Goal: Task Accomplishment & Management: Manage account settings

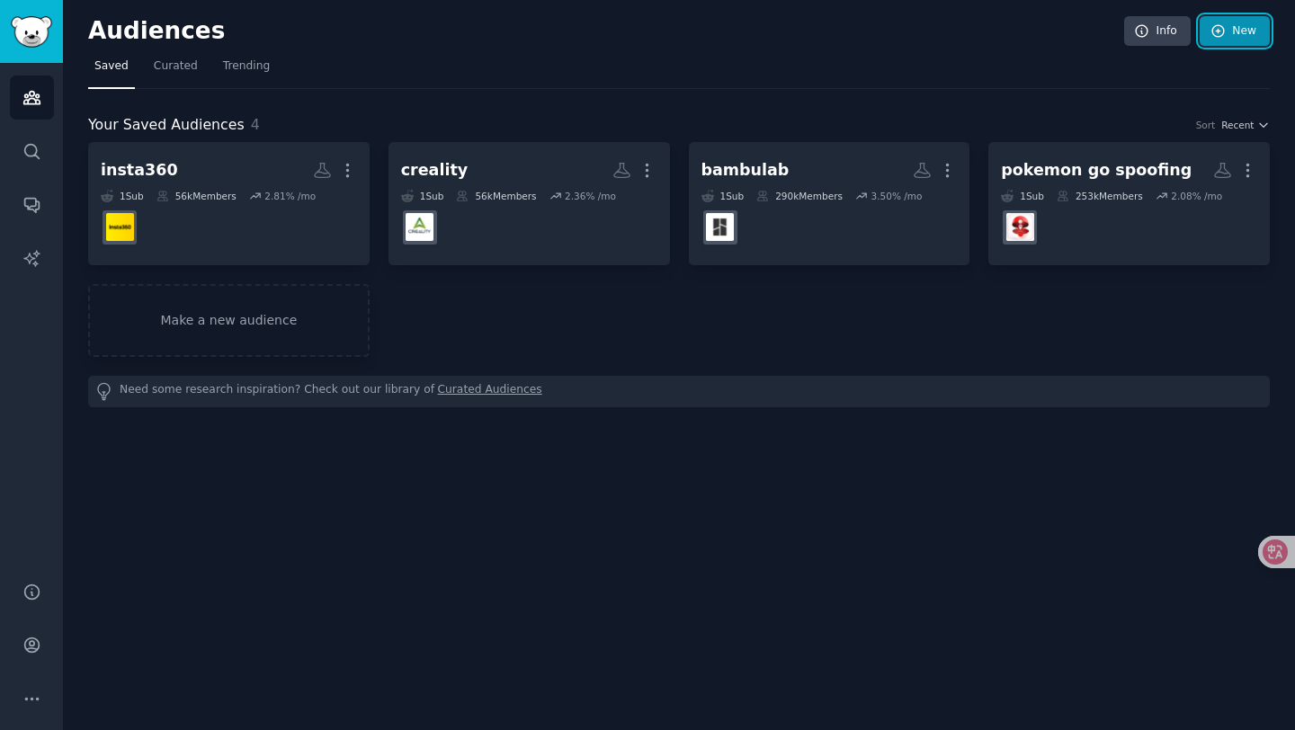
click at [1231, 37] on link "New" at bounding box center [1235, 31] width 70 height 31
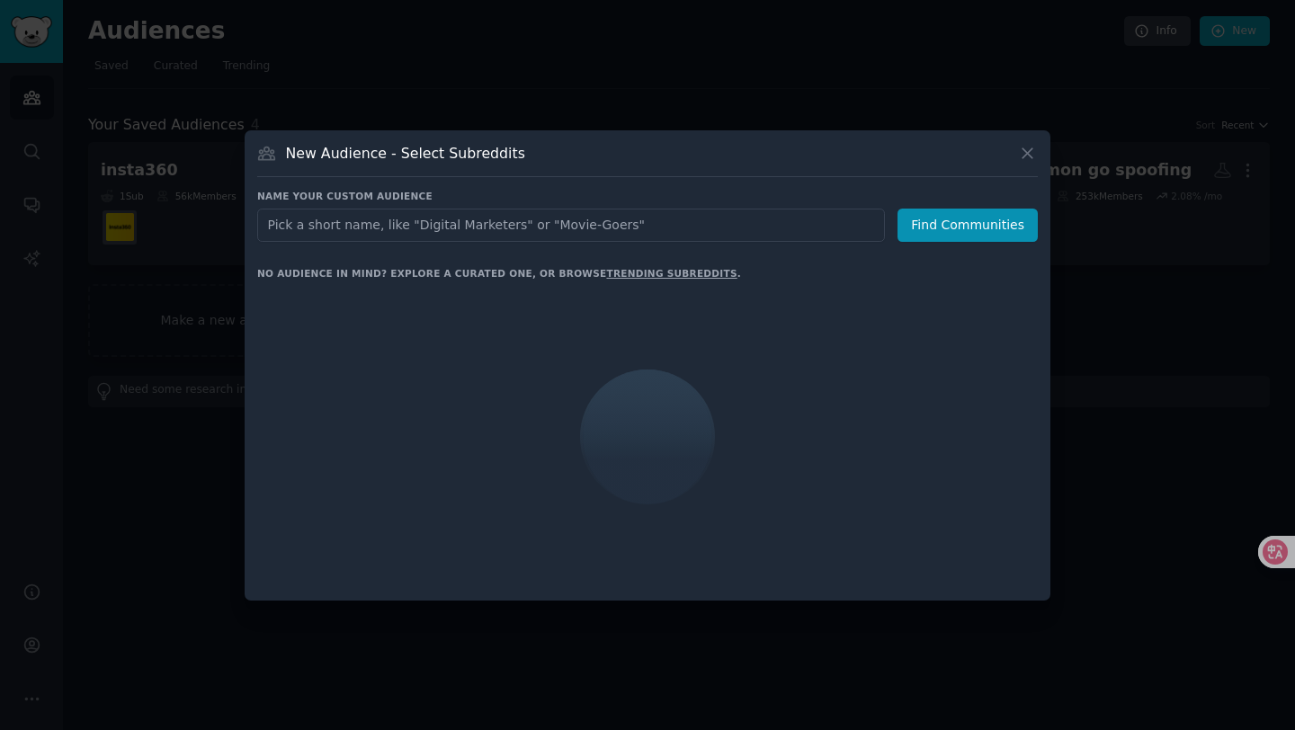
click at [600, 228] on input "text" at bounding box center [571, 225] width 628 height 33
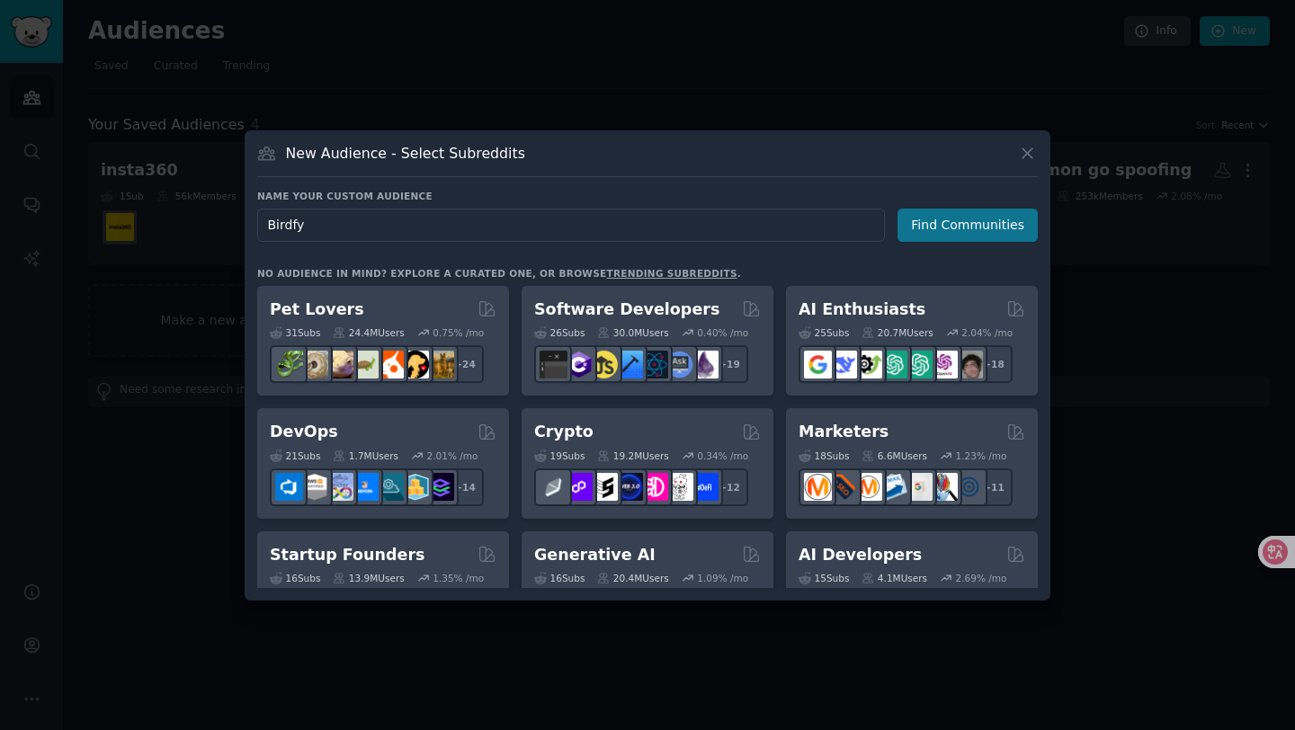
type input "Birdfy"
click at [968, 227] on button "Find Communities" at bounding box center [967, 225] width 140 height 33
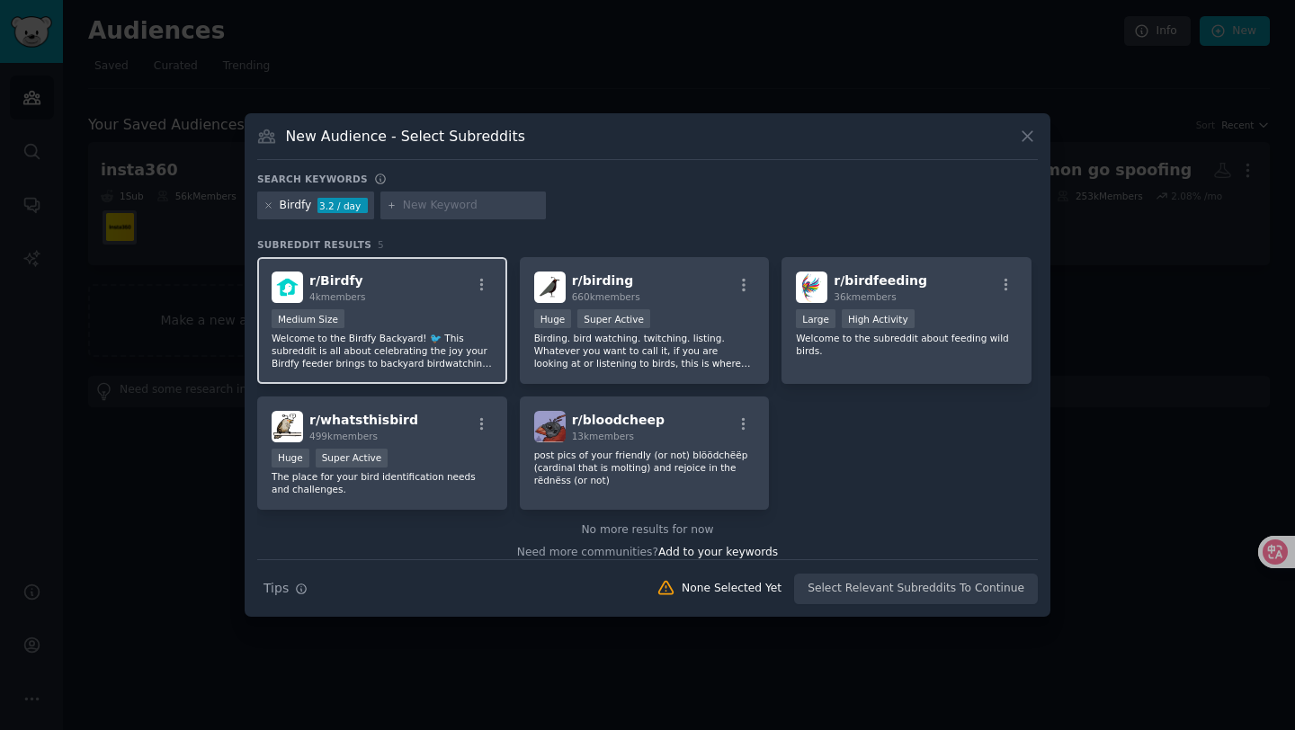
click at [391, 317] on div "Medium Size" at bounding box center [382, 320] width 221 height 22
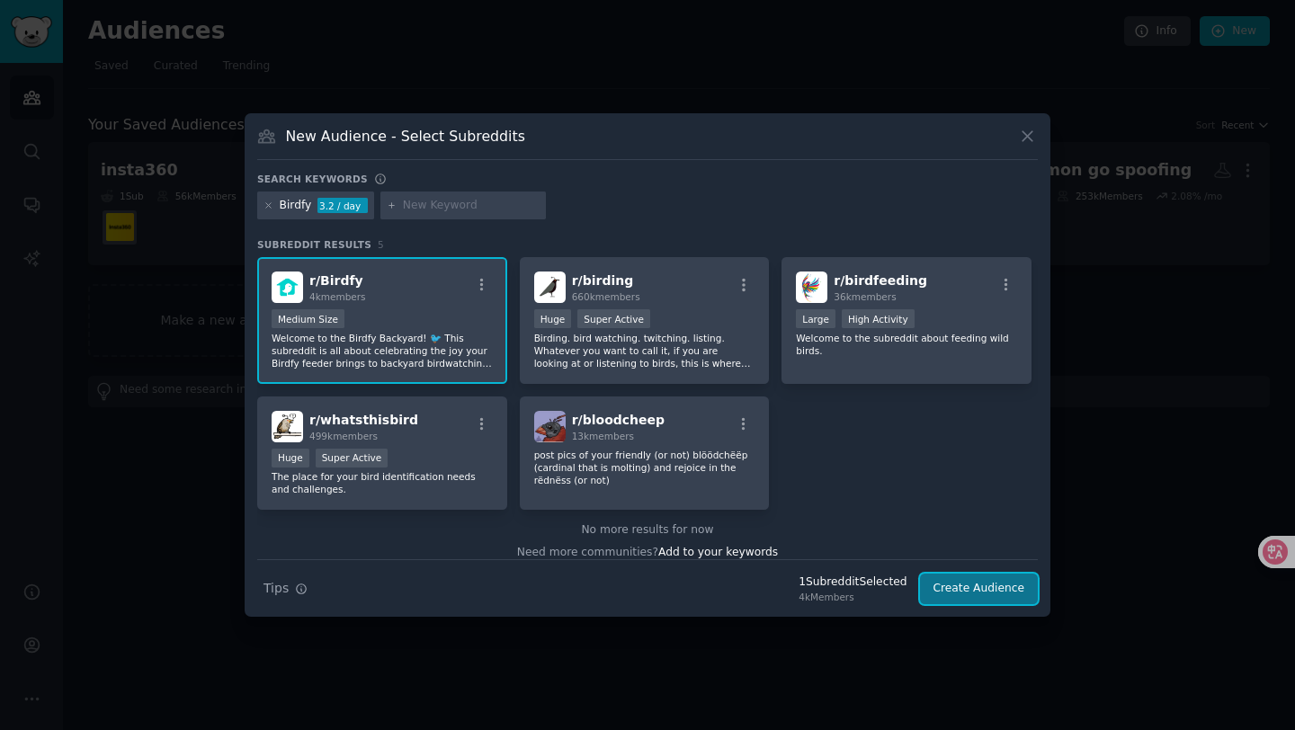
click at [968, 578] on button "Create Audience" at bounding box center [979, 589] width 119 height 31
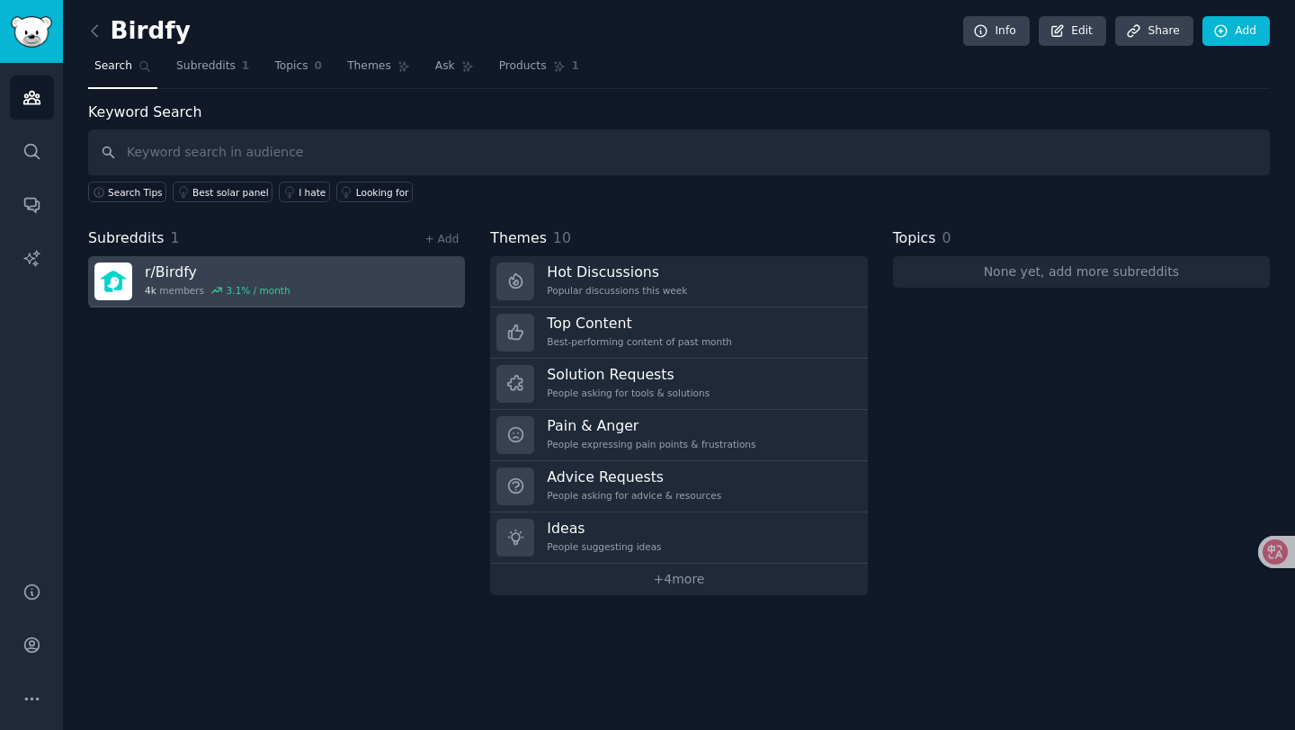
click at [295, 290] on link "r/ Birdfy 4k members 3.1 % / month" at bounding box center [276, 281] width 377 height 51
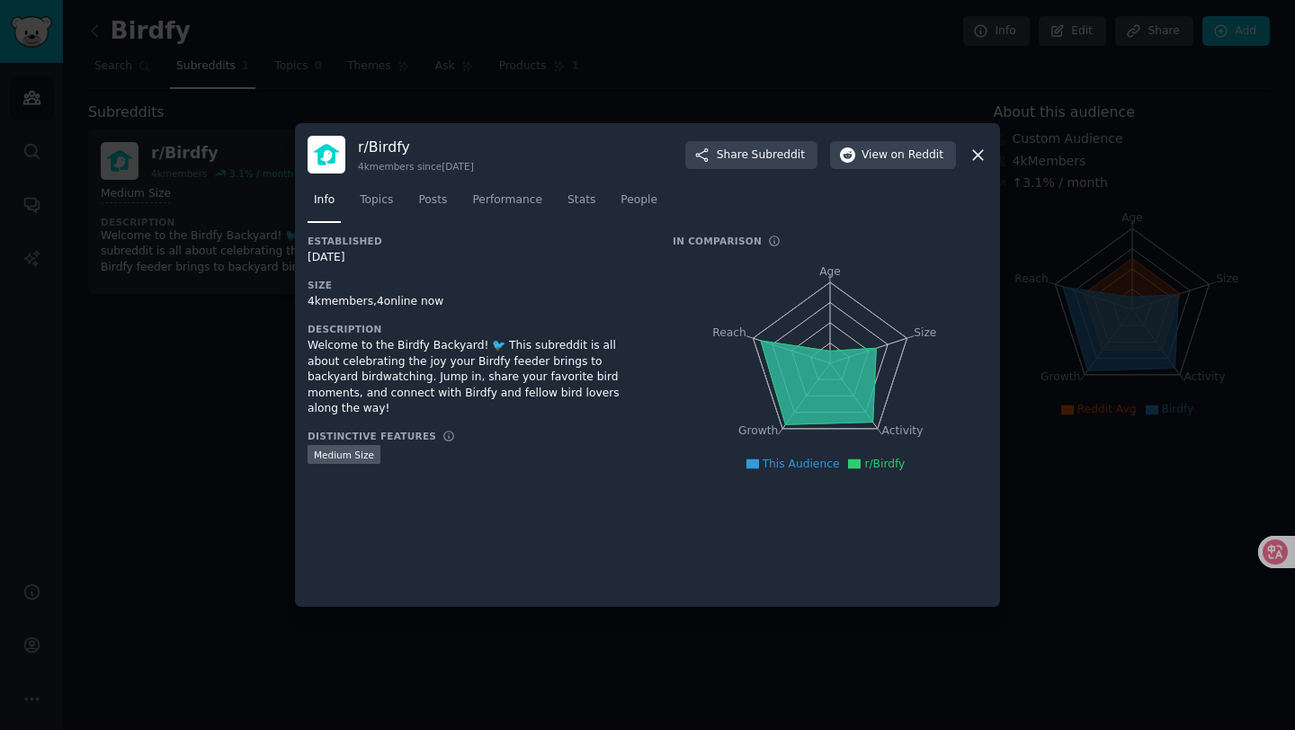
drag, startPoint x: 374, startPoint y: 259, endPoint x: 312, endPoint y: 262, distance: 62.1
click at [312, 262] on div "[DATE]" at bounding box center [478, 258] width 340 height 16
click at [390, 248] on div "Established [DATE]" at bounding box center [478, 250] width 340 height 31
drag, startPoint x: 370, startPoint y: 259, endPoint x: 308, endPoint y: 259, distance: 61.1
click at [308, 259] on div "[DATE]" at bounding box center [478, 258] width 340 height 16
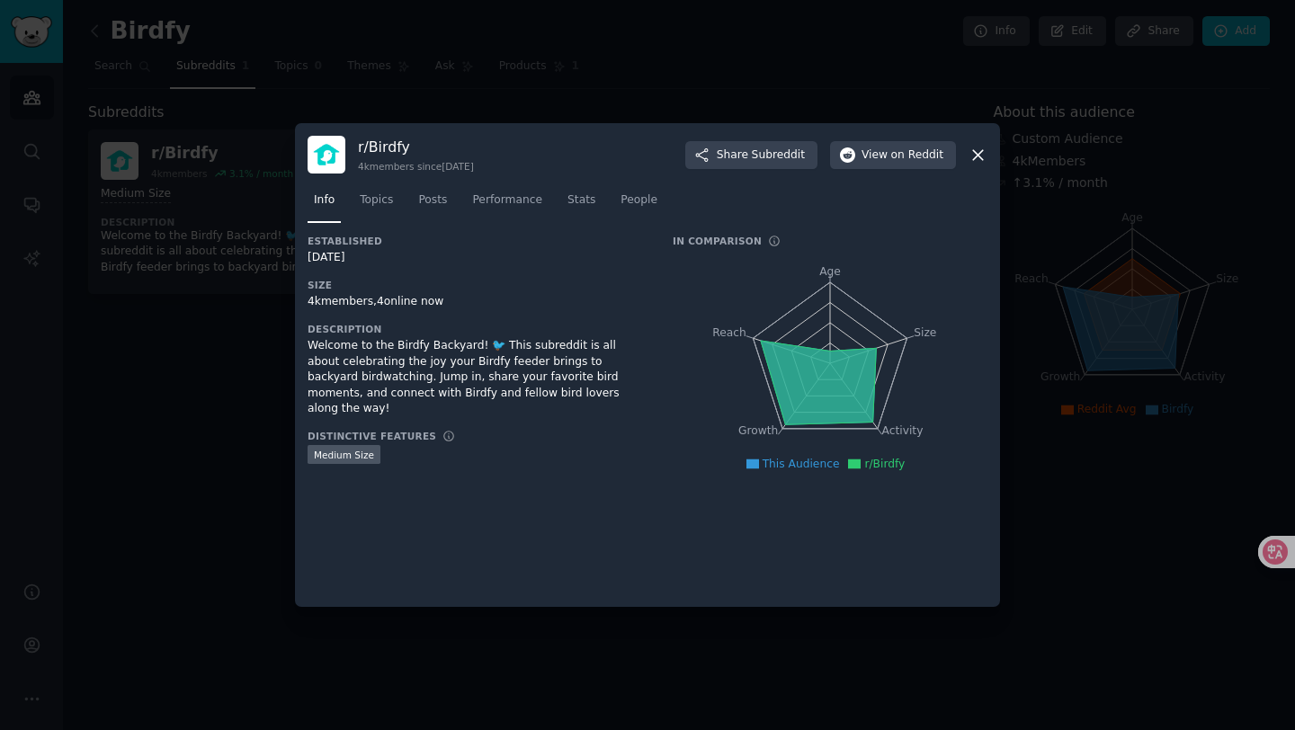
copy div "[DATE]"
click at [436, 270] on div "Established [DATE] Size 4k members, 4 online now Description Welcome to the Bir…" at bounding box center [478, 362] width 340 height 255
drag, startPoint x: 319, startPoint y: 308, endPoint x: 304, endPoint y: 308, distance: 15.3
click at [304, 308] on div "r/ Birdfy 4k members since [DATE] Share Subreddit View on Reddit Info Topics Po…" at bounding box center [647, 365] width 705 height 484
copy div "4k"
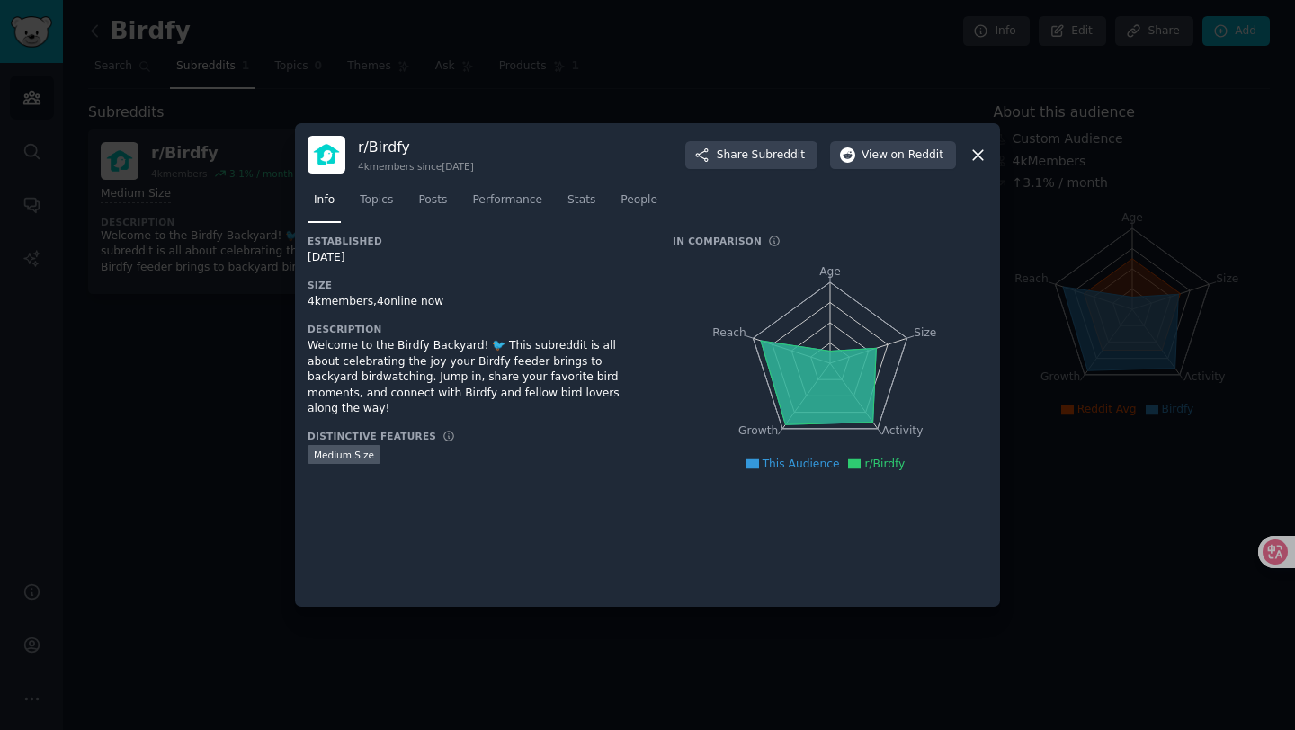
click at [346, 83] on div at bounding box center [647, 365] width 1295 height 730
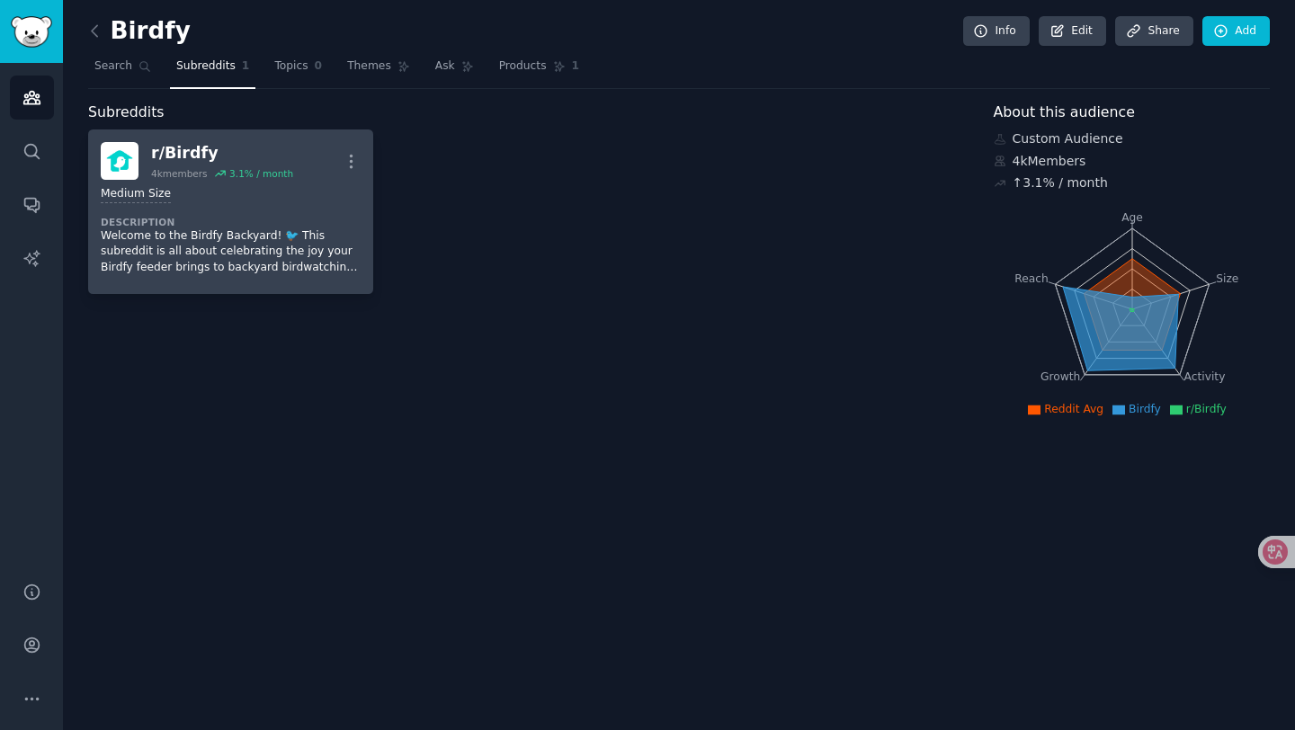
click at [272, 241] on p "Welcome to the Birdfy Backyard! 🐦 This subreddit is all about celebrating the j…" at bounding box center [231, 252] width 260 height 48
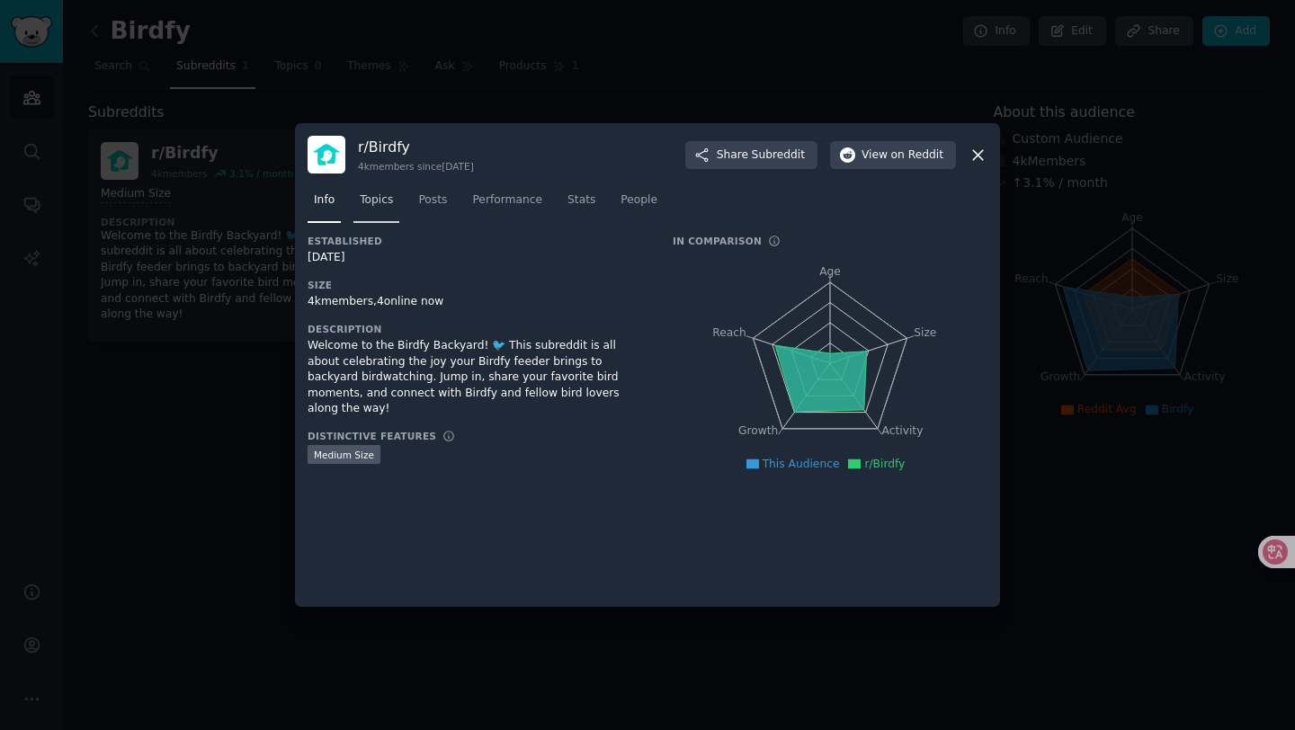
click at [381, 207] on span "Topics" at bounding box center [376, 200] width 33 height 16
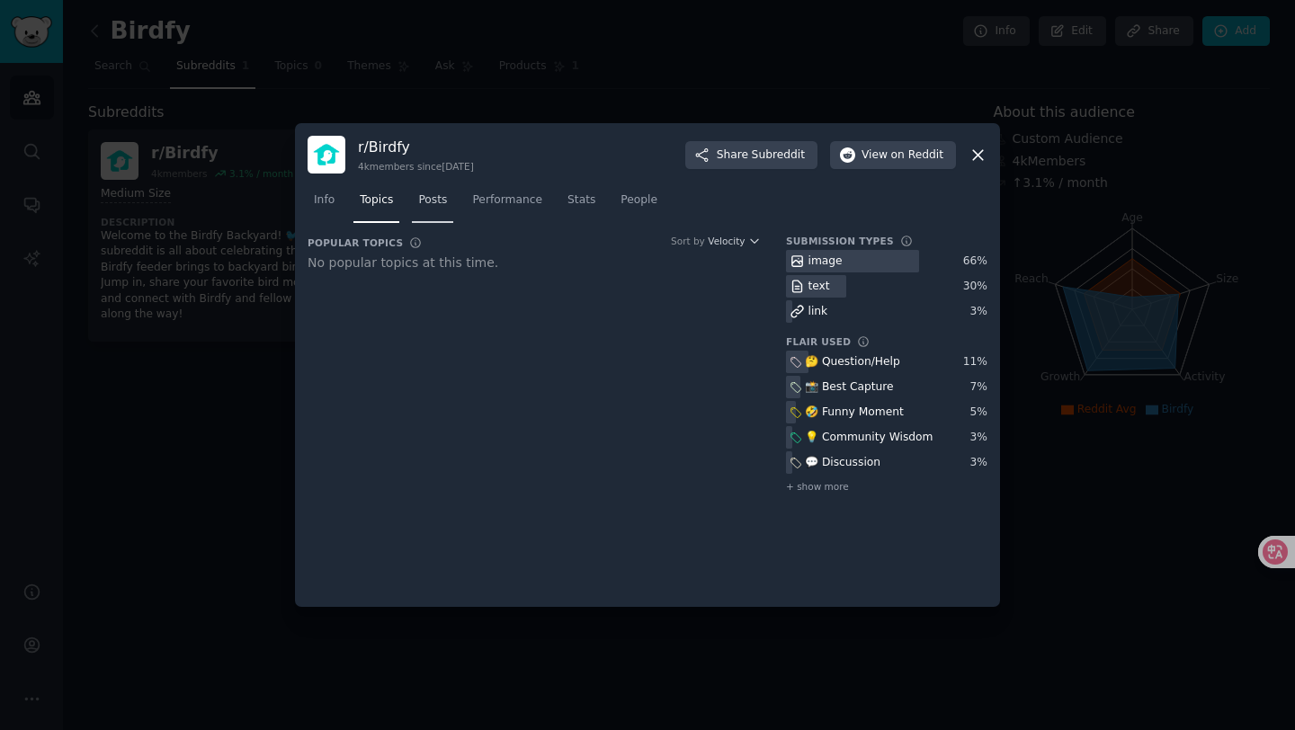
click at [440, 201] on span "Posts" at bounding box center [432, 200] width 29 height 16
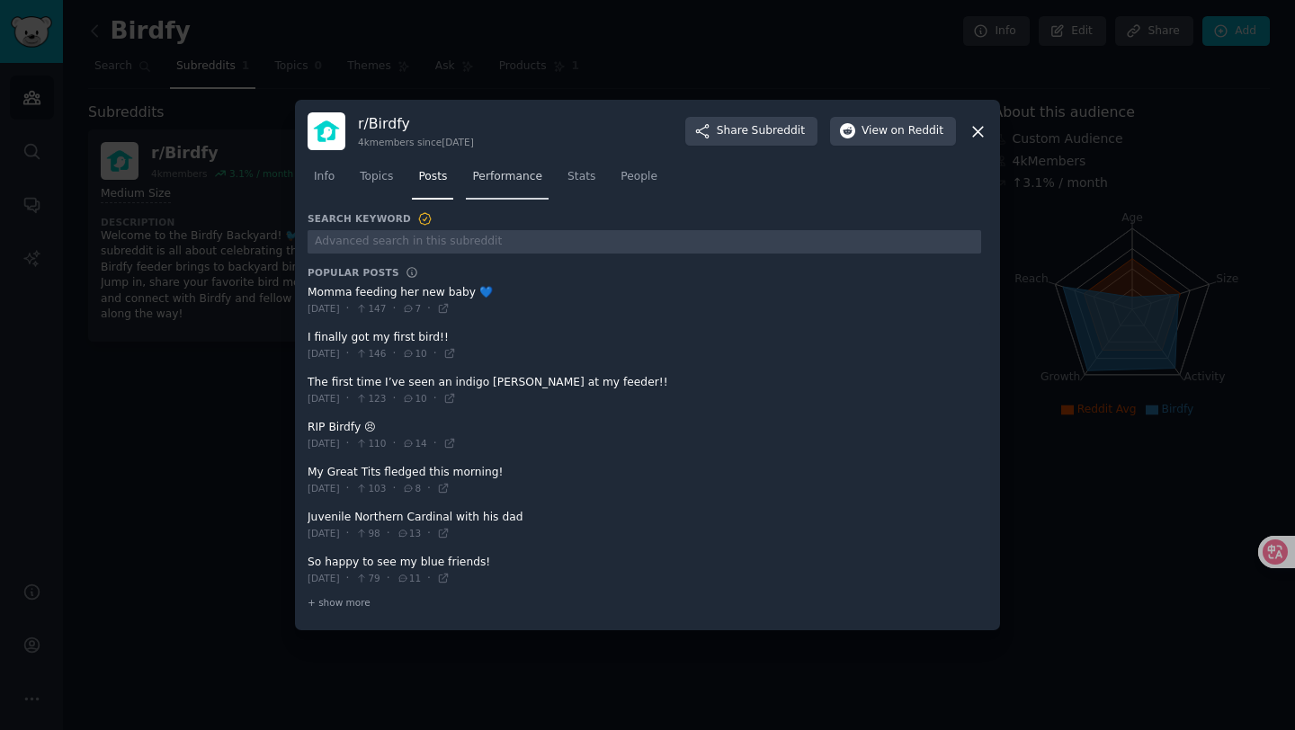
click at [506, 185] on link "Performance" at bounding box center [507, 181] width 83 height 37
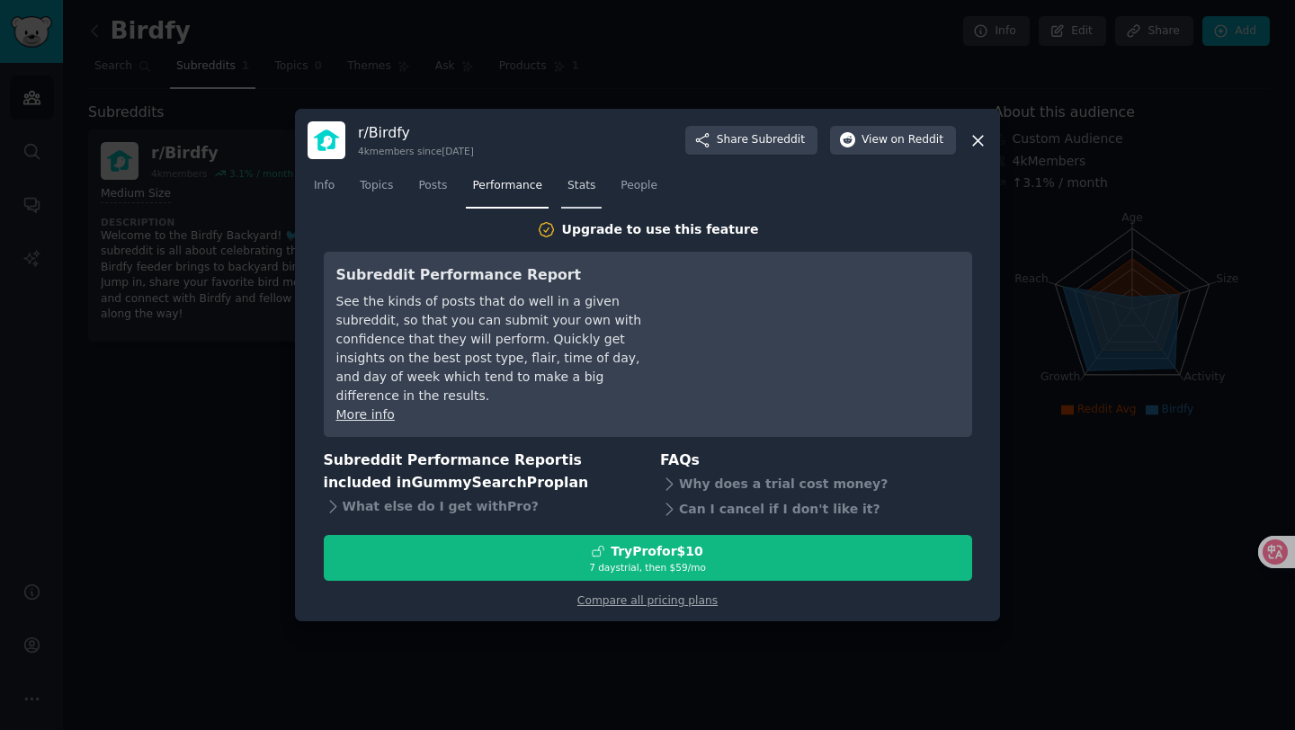
click at [584, 194] on span "Stats" at bounding box center [581, 186] width 28 height 16
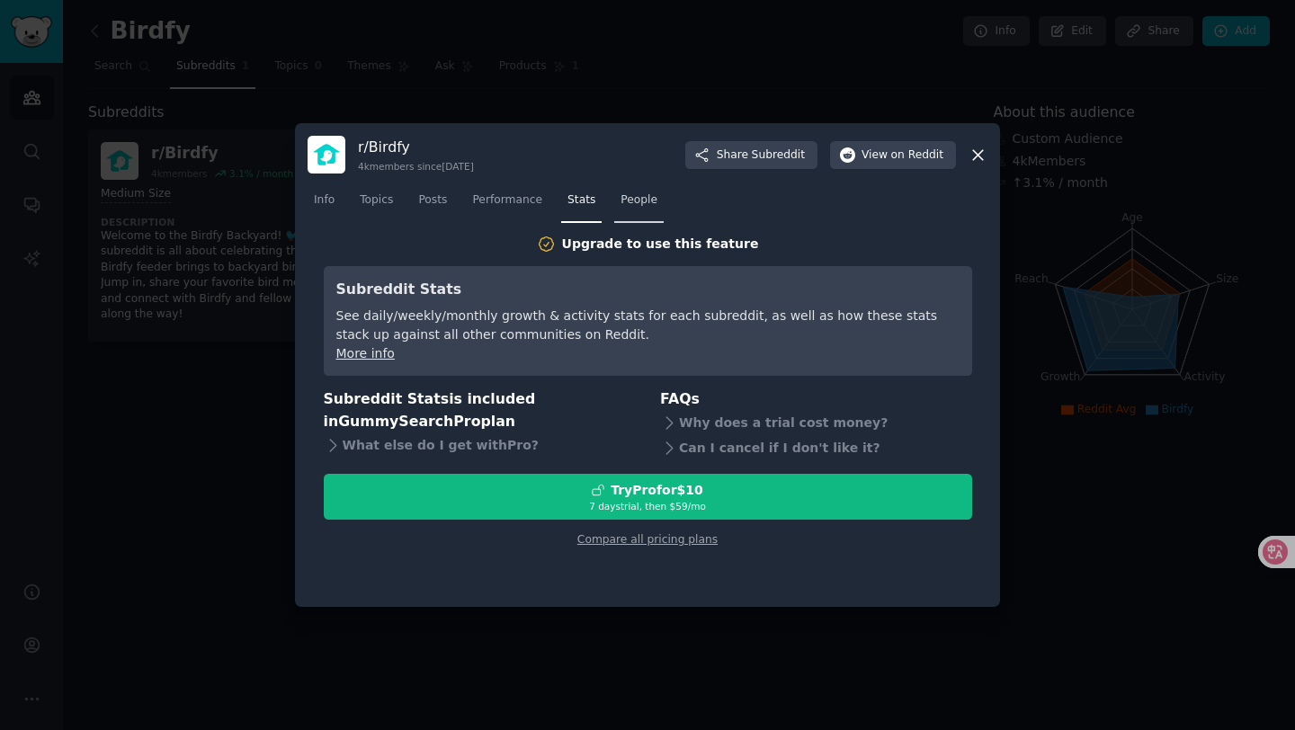
click at [653, 194] on span "People" at bounding box center [638, 200] width 37 height 16
click at [591, 203] on span "Stats" at bounding box center [581, 200] width 28 height 16
click at [566, 83] on div at bounding box center [647, 365] width 1295 height 730
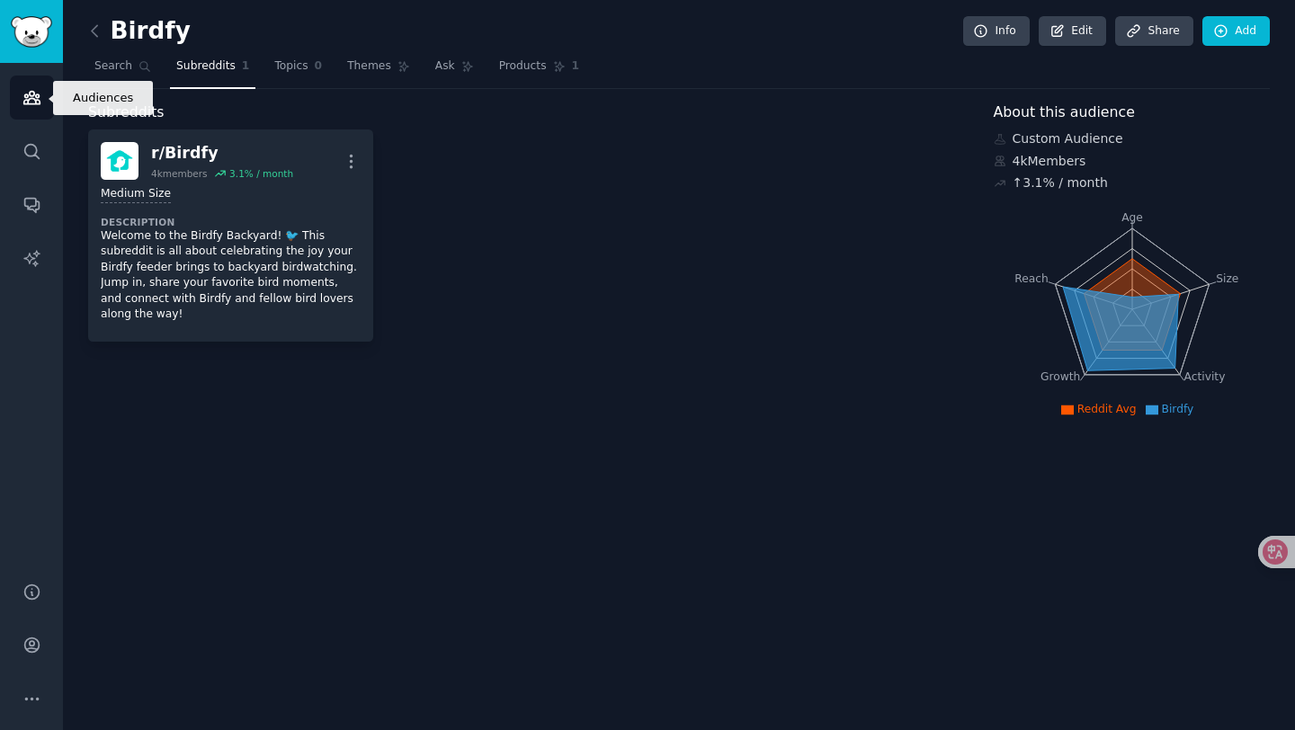
click at [20, 98] on link "Audiences" at bounding box center [32, 98] width 44 height 44
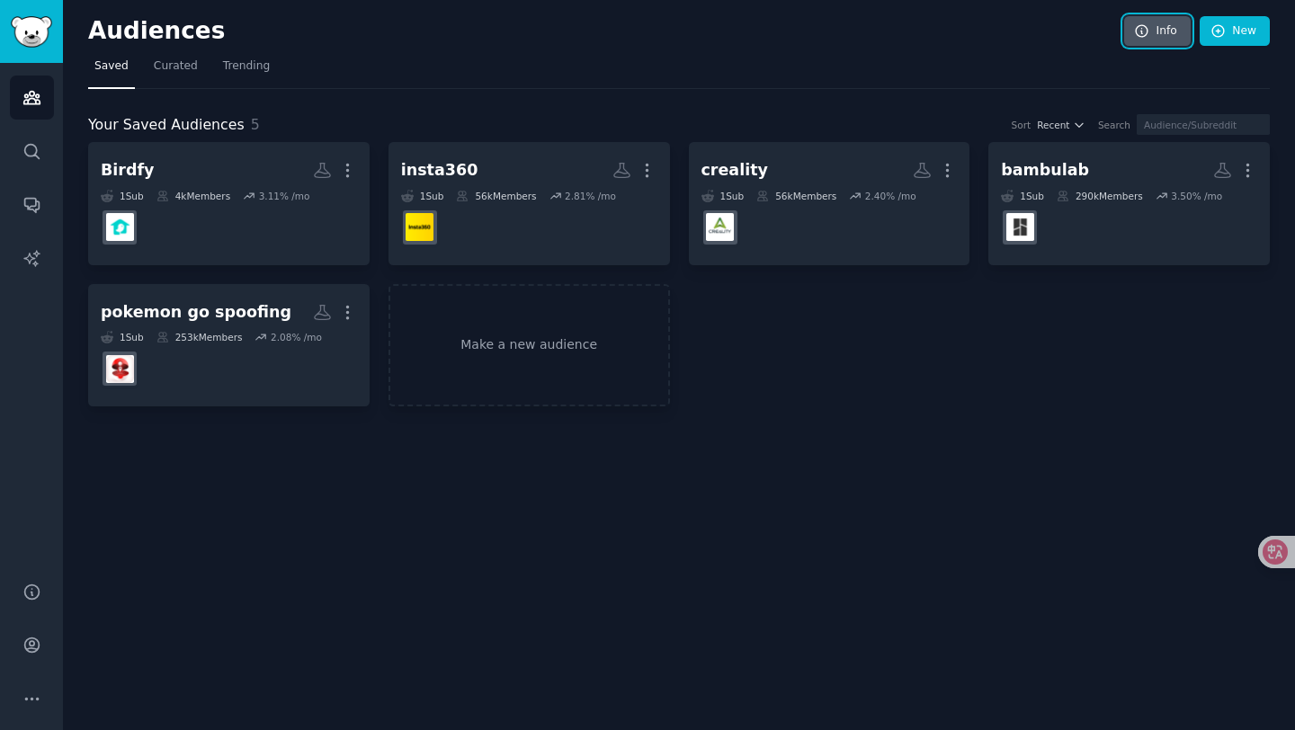
click at [1171, 31] on link "Info" at bounding box center [1157, 31] width 67 height 31
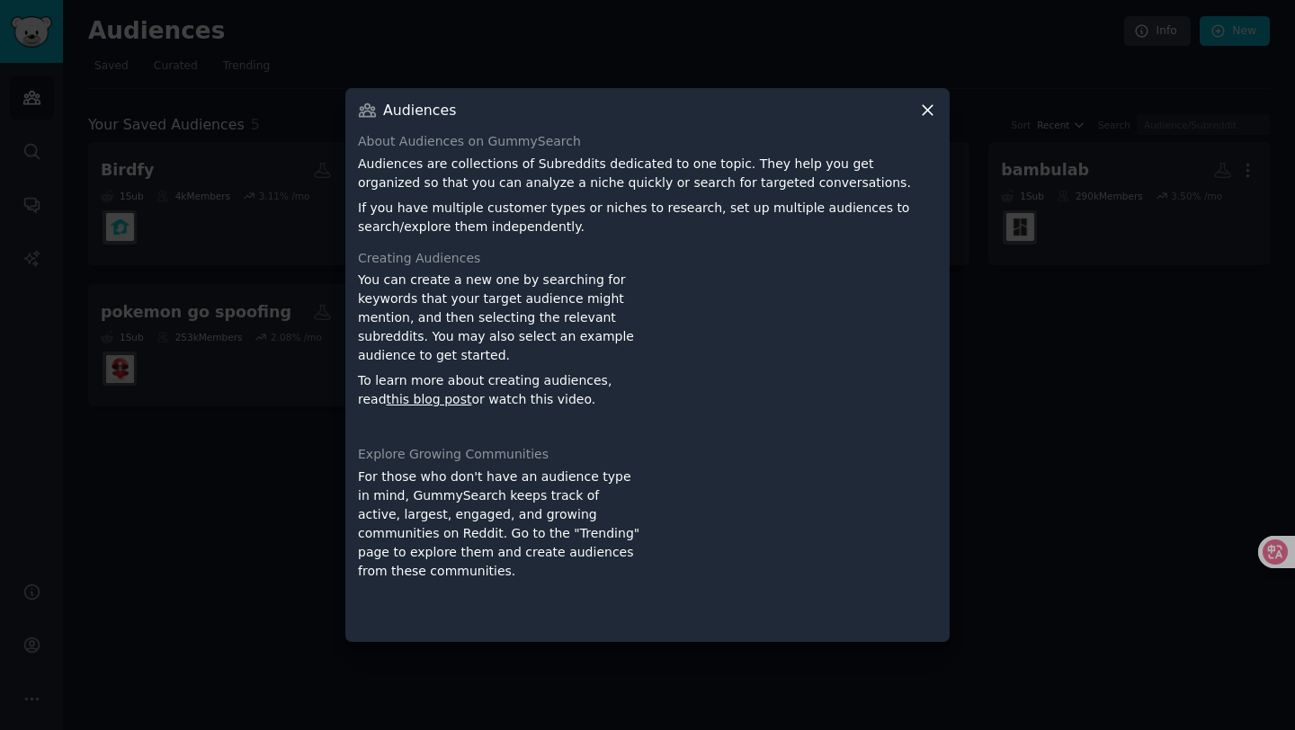
click at [925, 112] on icon at bounding box center [928, 111] width 10 height 10
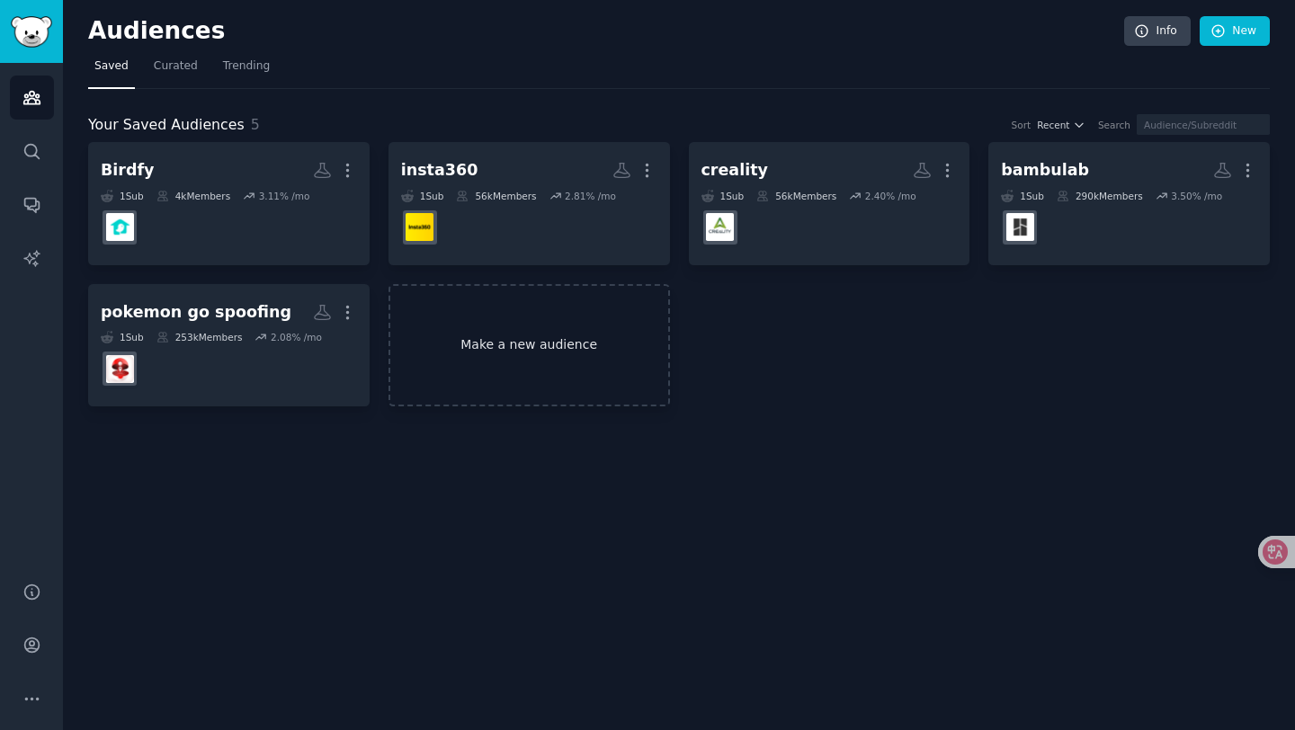
click at [501, 365] on link "Make a new audience" at bounding box center [528, 345] width 281 height 123
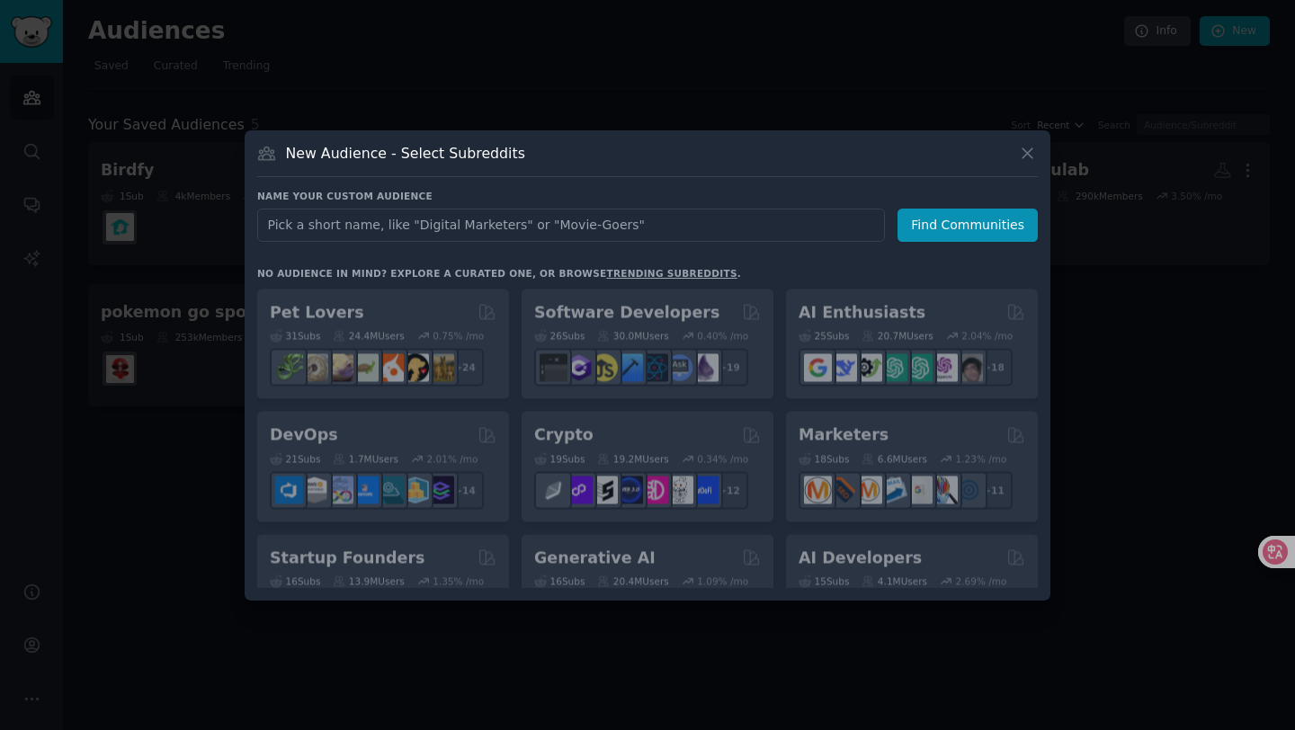
click at [494, 221] on input "text" at bounding box center [571, 225] width 628 height 33
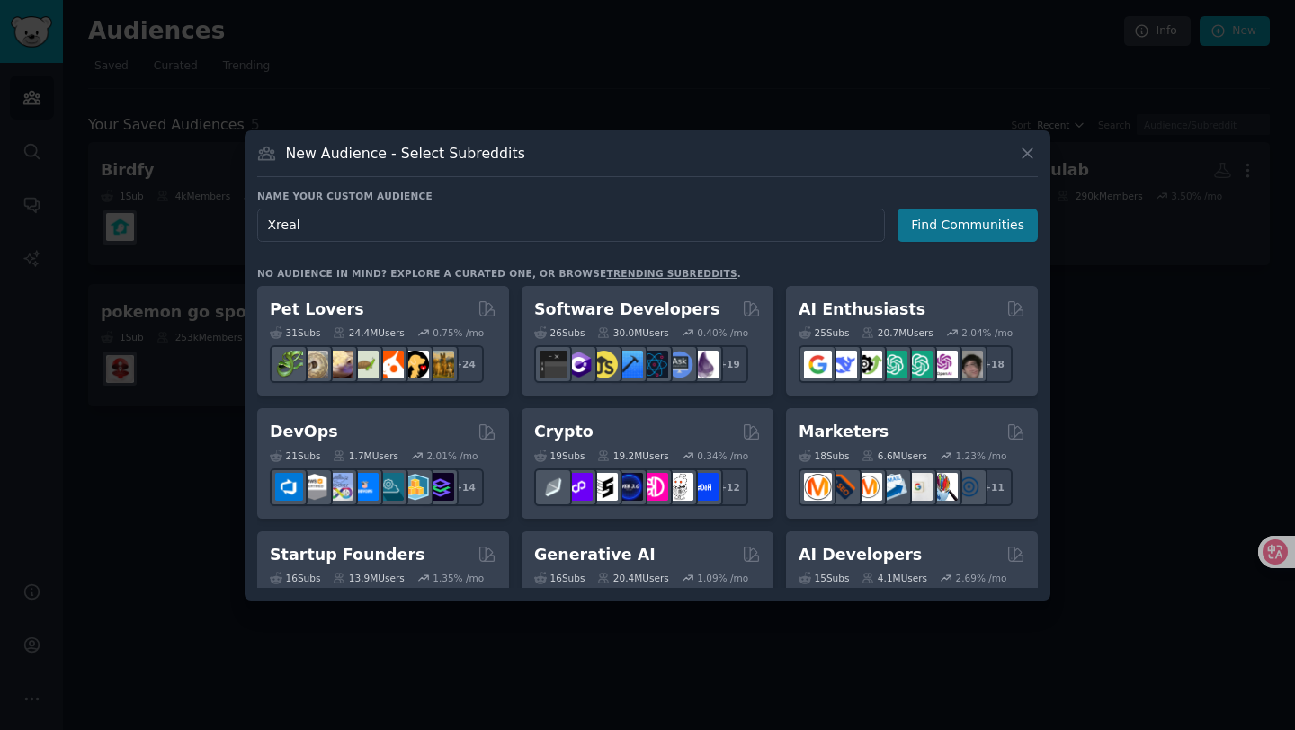
type input "Xreal"
click at [938, 218] on button "Find Communities" at bounding box center [967, 225] width 140 height 33
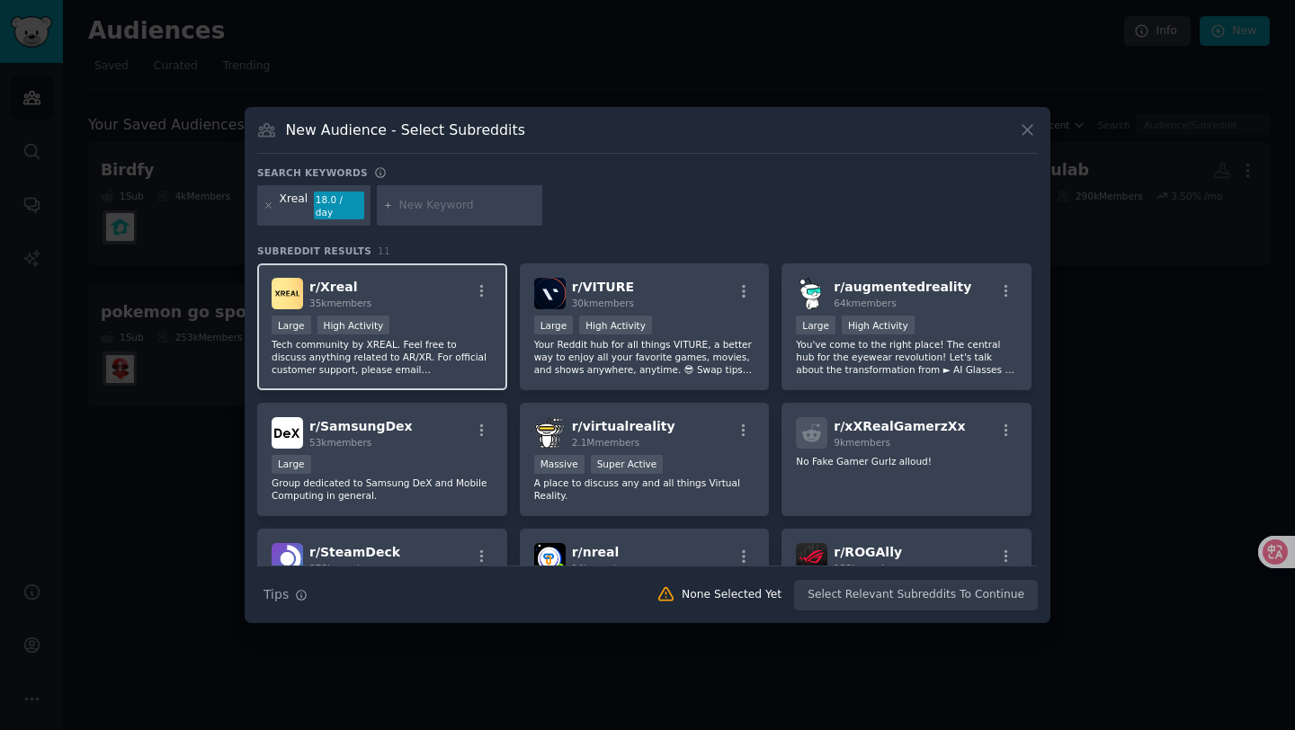
click at [453, 357] on p "Tech community by XREAL. Feel free to discuss anything related to AR/XR. For of…" at bounding box center [382, 357] width 221 height 38
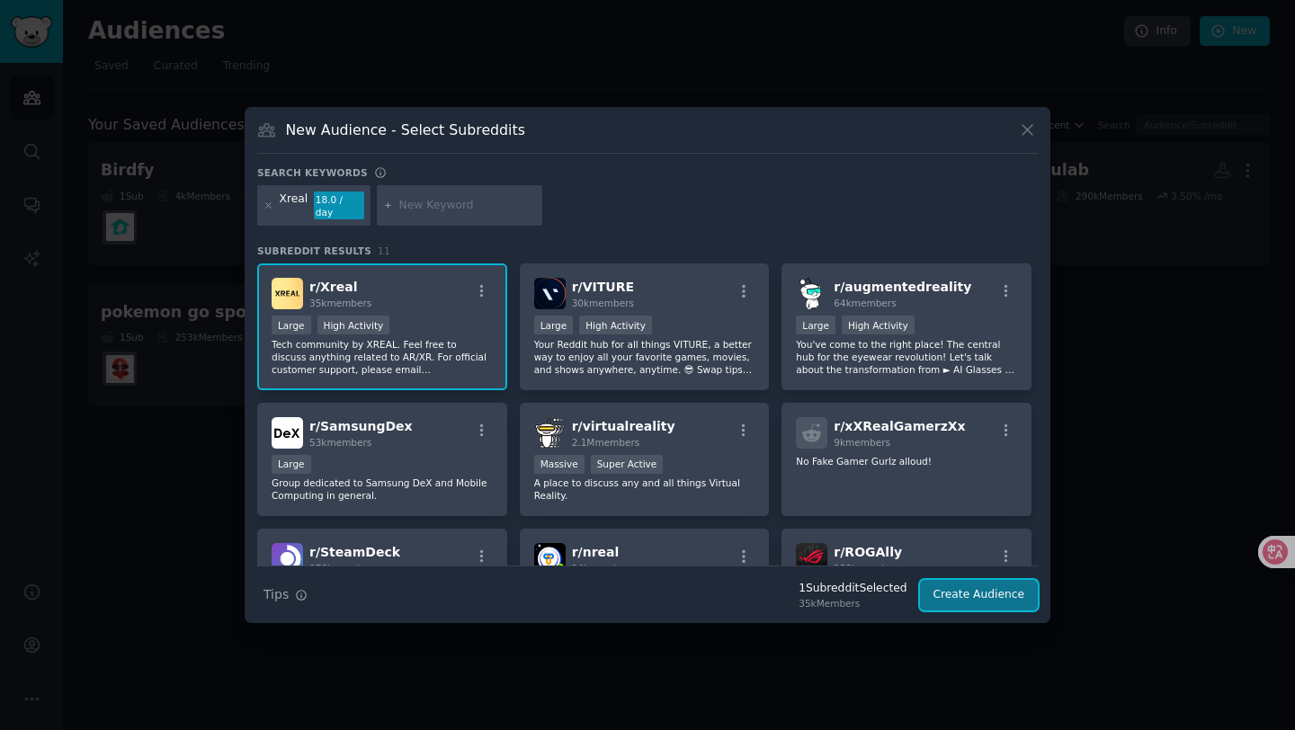
click at [950, 585] on button "Create Audience" at bounding box center [979, 595] width 119 height 31
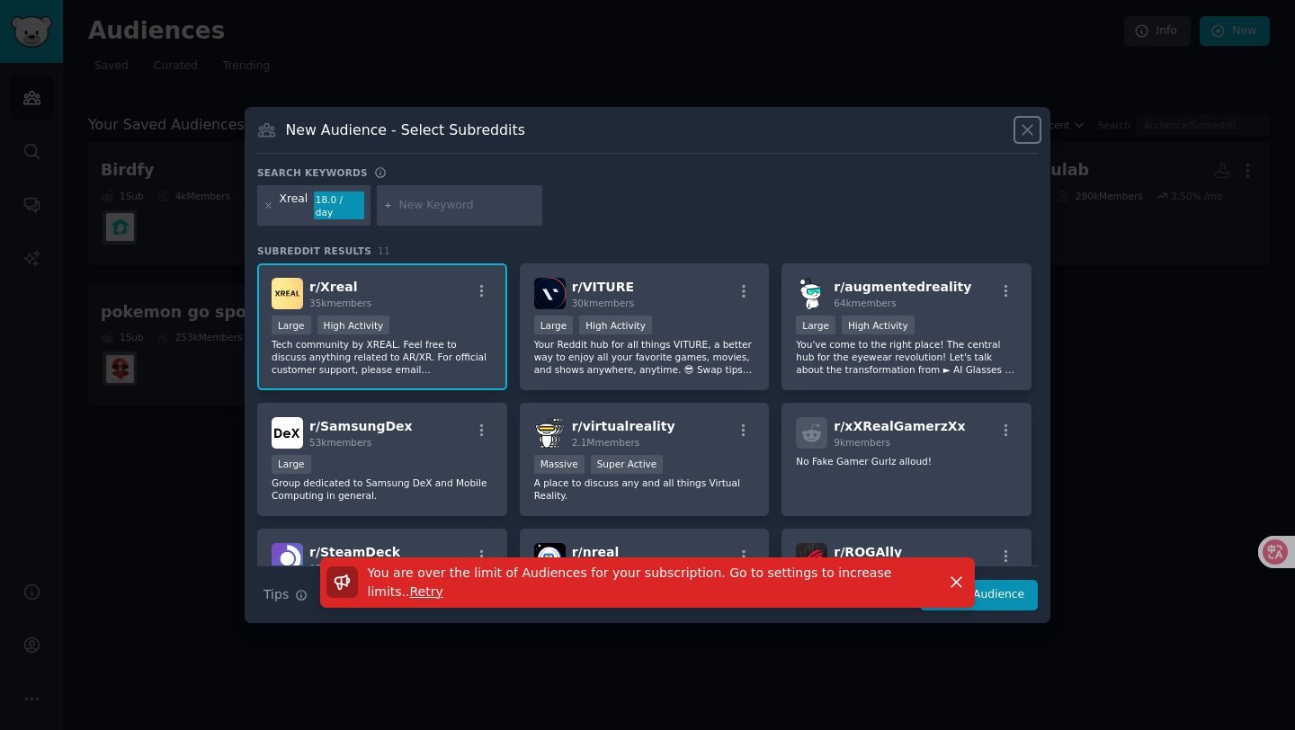
click at [1024, 130] on icon at bounding box center [1027, 129] width 19 height 19
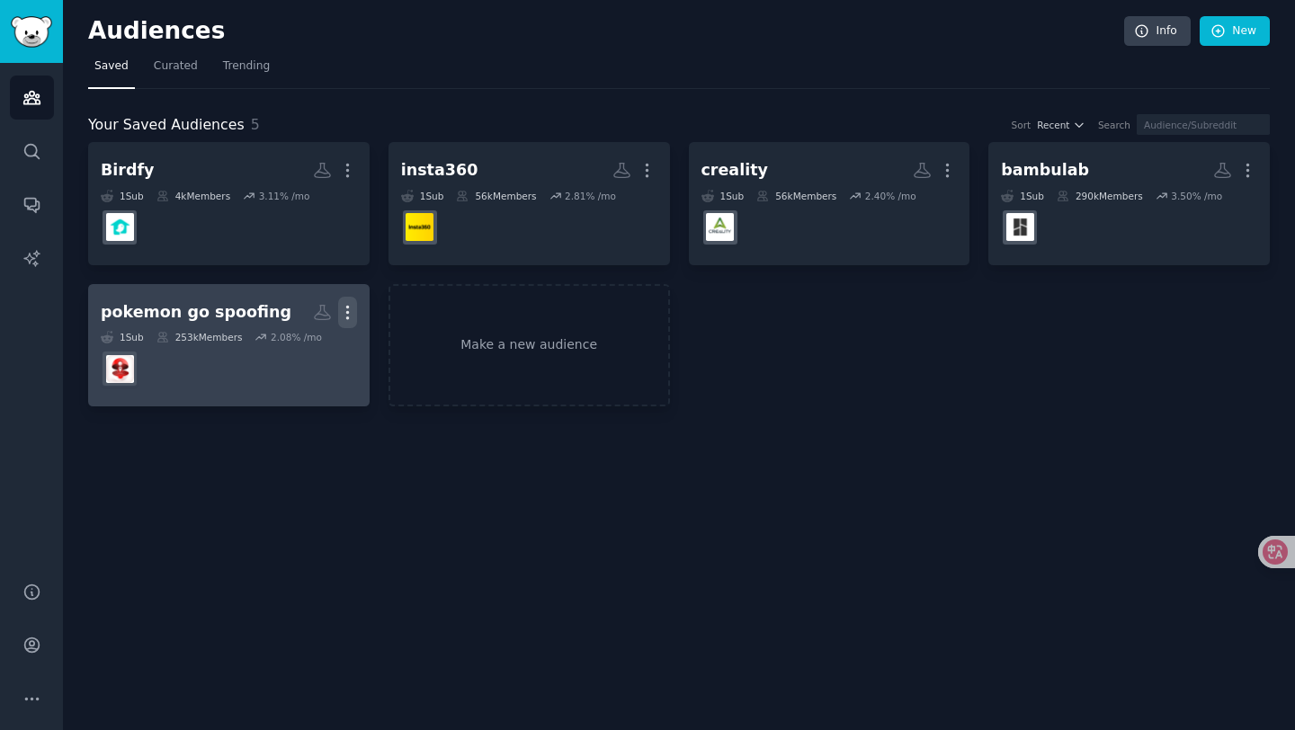
click at [349, 315] on icon "button" at bounding box center [347, 312] width 19 height 19
click at [304, 352] on p "Delete" at bounding box center [298, 350] width 41 height 19
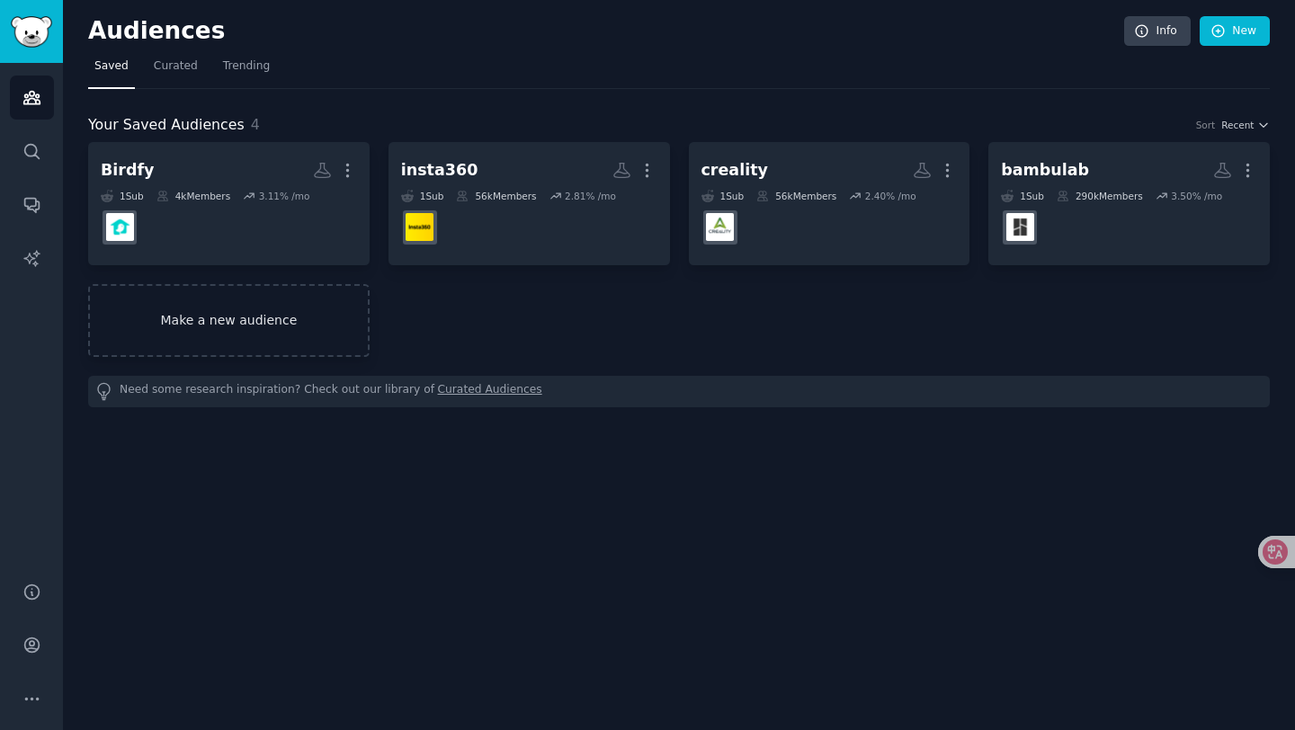
click at [240, 326] on link "Make a new audience" at bounding box center [228, 320] width 281 height 73
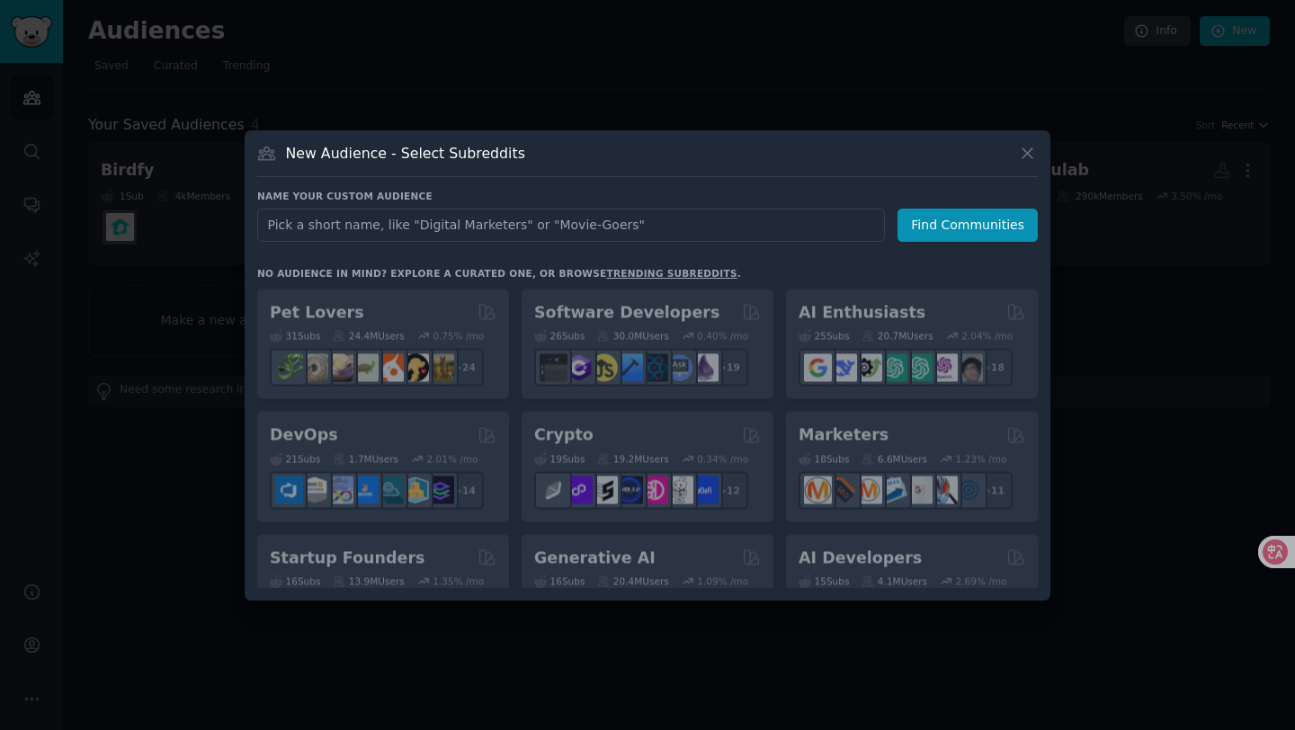
click at [460, 210] on input "text" at bounding box center [571, 225] width 628 height 33
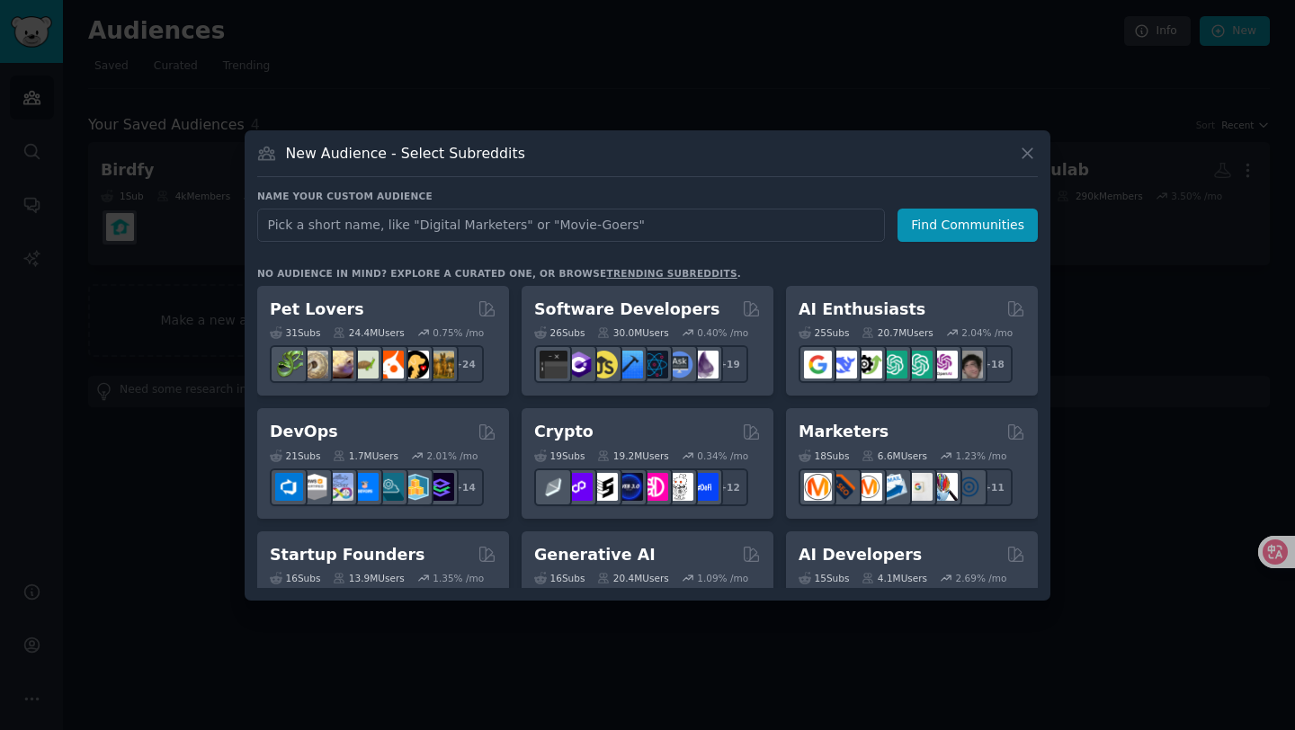
click at [457, 218] on input "text" at bounding box center [571, 225] width 628 height 33
type input "Xreal"
click at [941, 216] on button "Find Communities" at bounding box center [967, 225] width 140 height 33
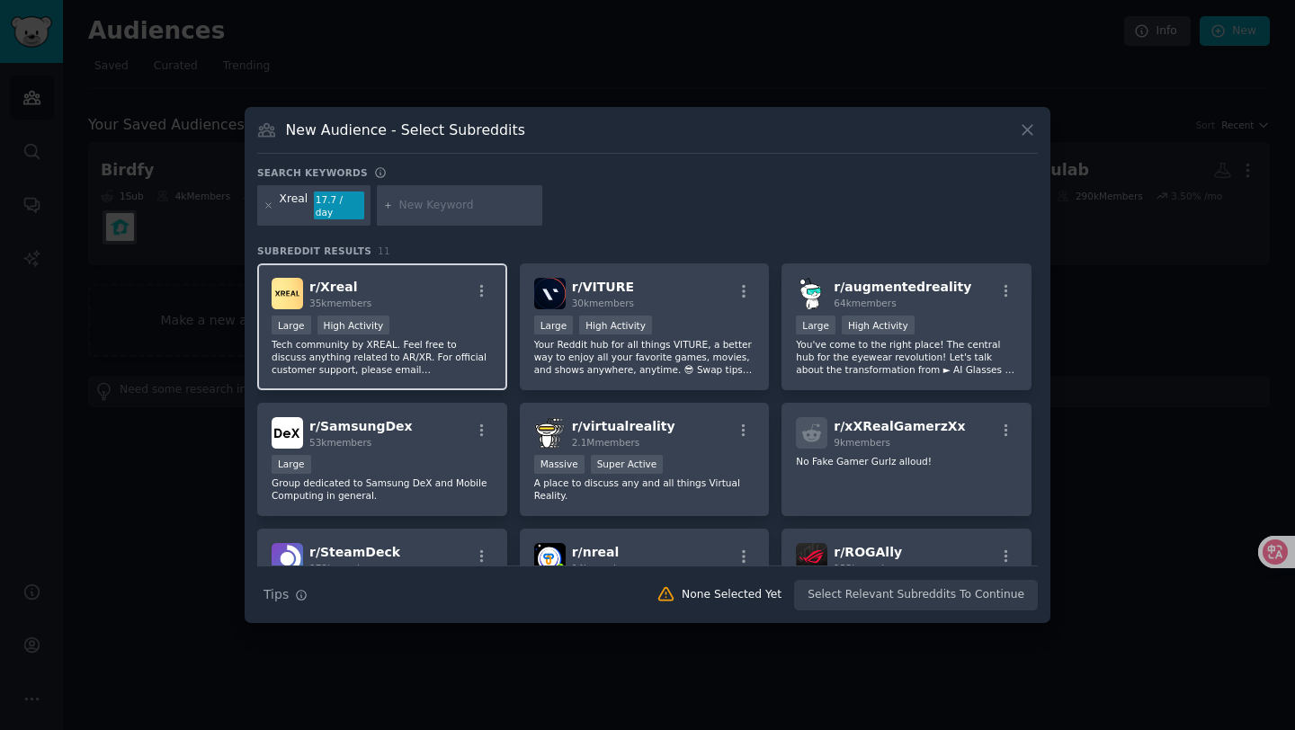
click at [437, 320] on div "Large High Activity" at bounding box center [382, 327] width 221 height 22
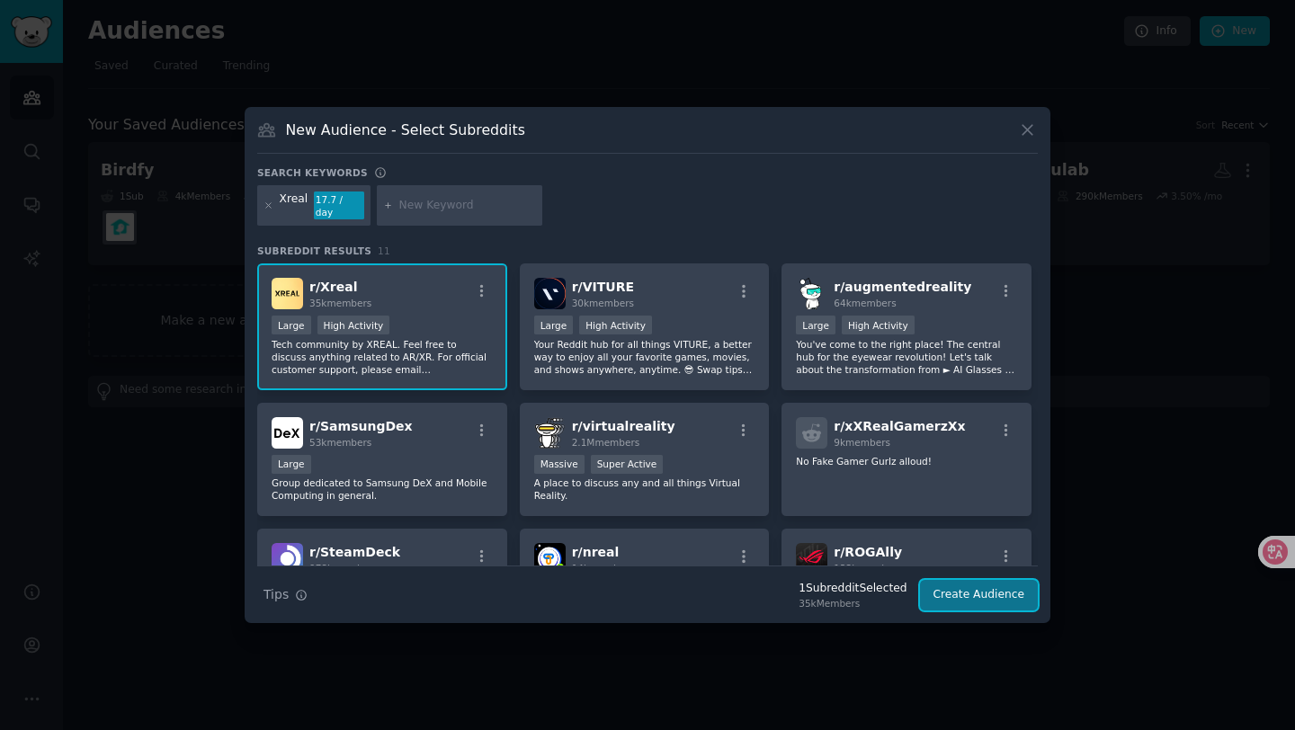
click at [996, 590] on button "Create Audience" at bounding box center [979, 595] width 119 height 31
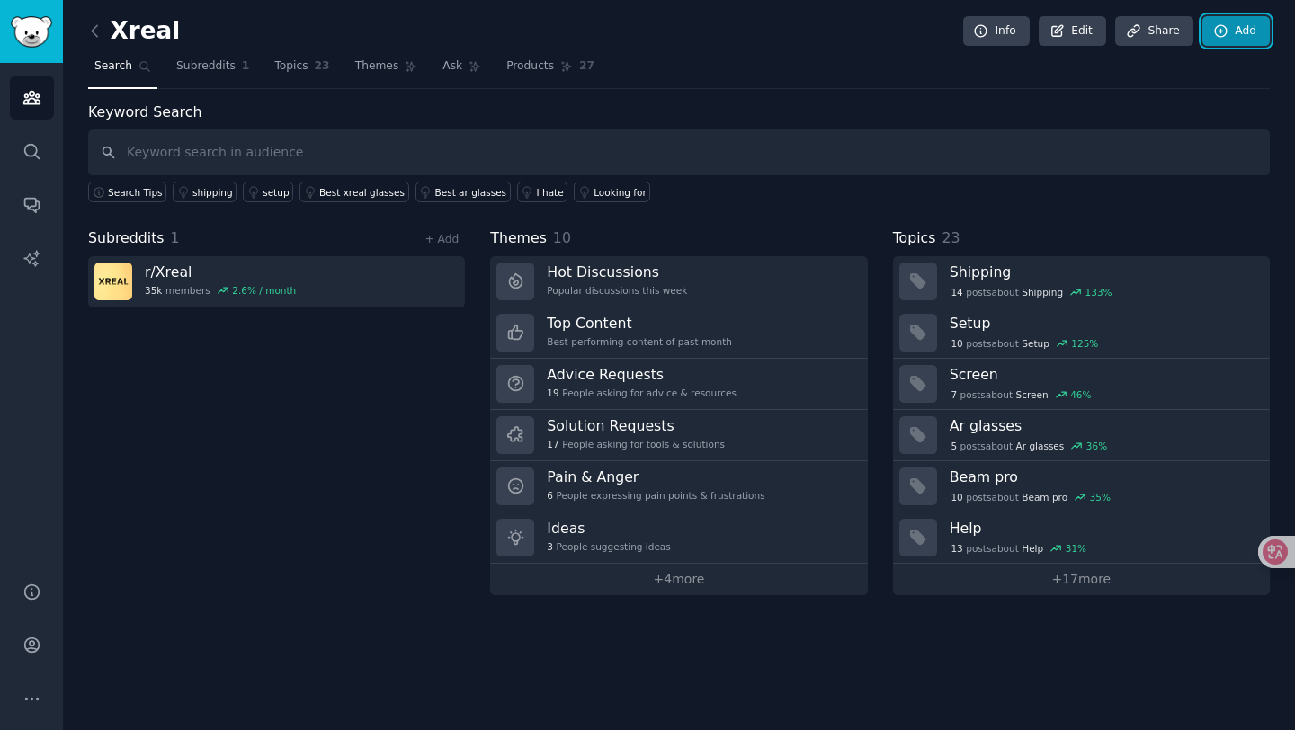
click at [1209, 27] on link "Add" at bounding box center [1235, 31] width 67 height 31
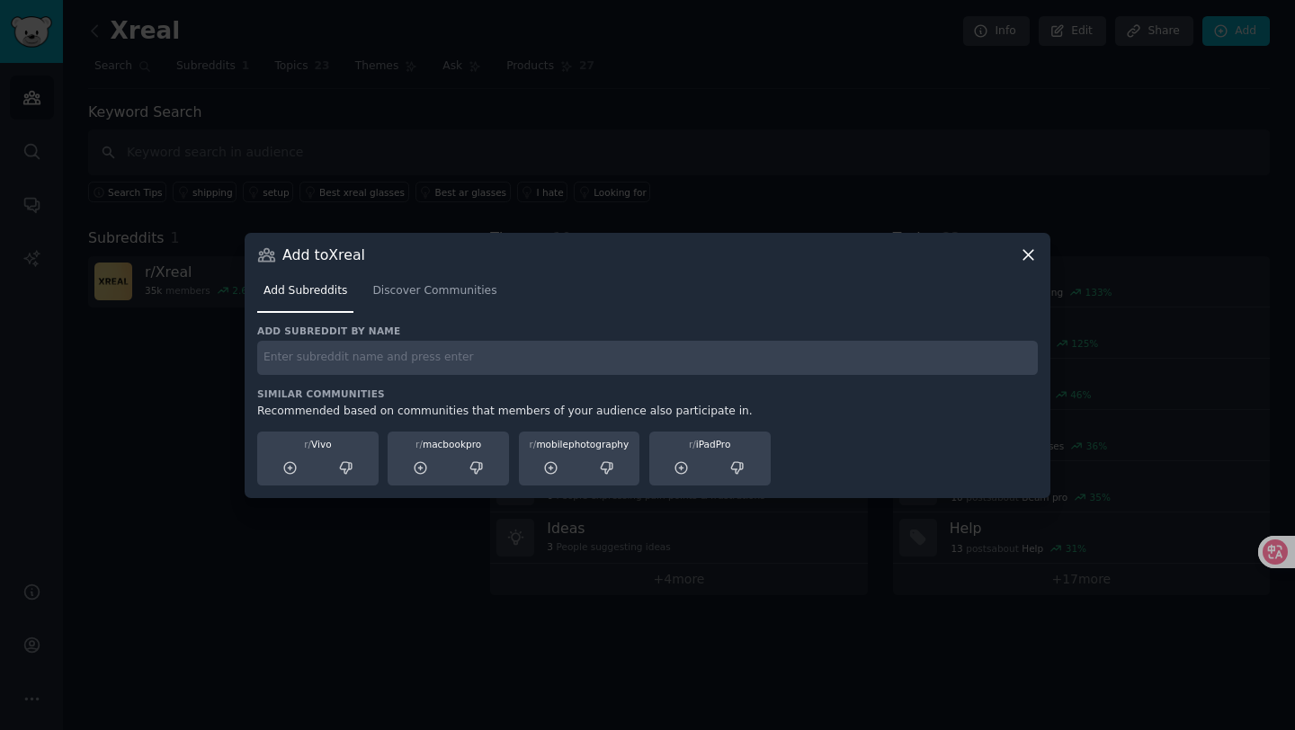
click at [415, 347] on input "text" at bounding box center [647, 358] width 781 height 35
click at [1025, 256] on icon at bounding box center [1028, 255] width 10 height 10
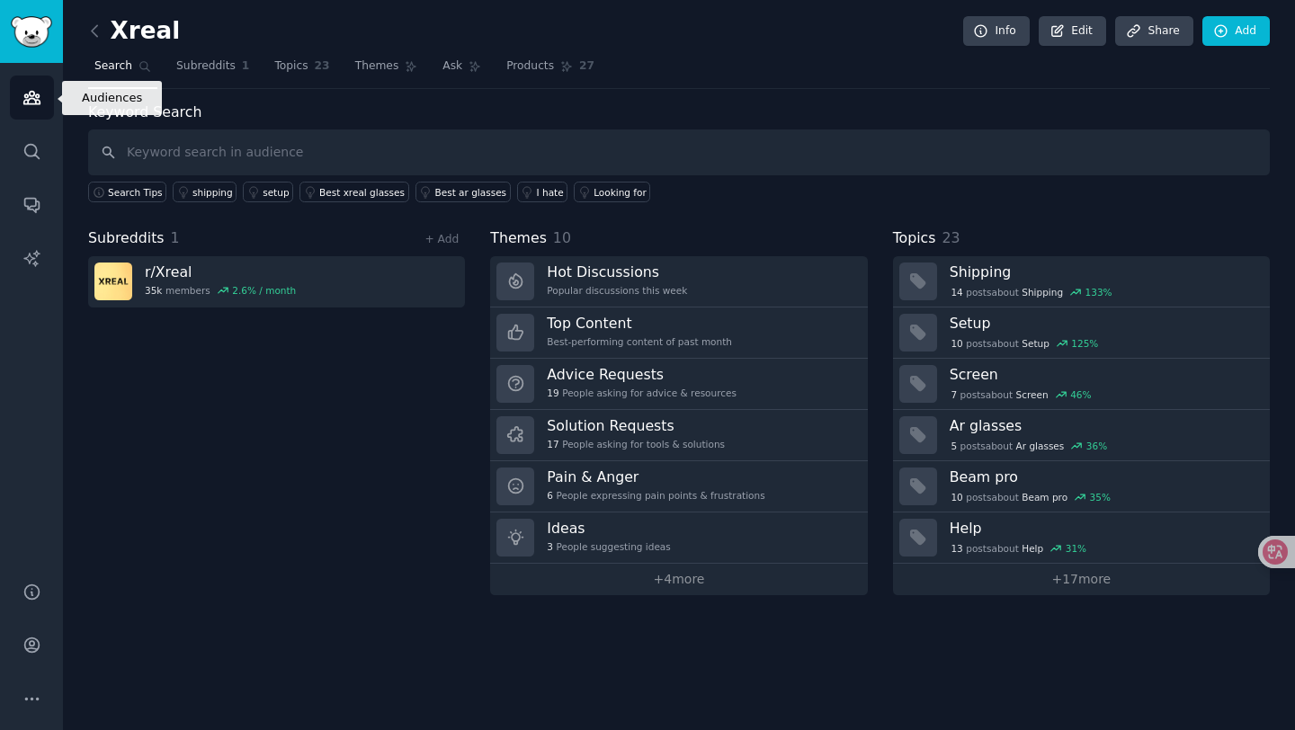
click at [32, 88] on icon "Sidebar" at bounding box center [31, 97] width 19 height 19
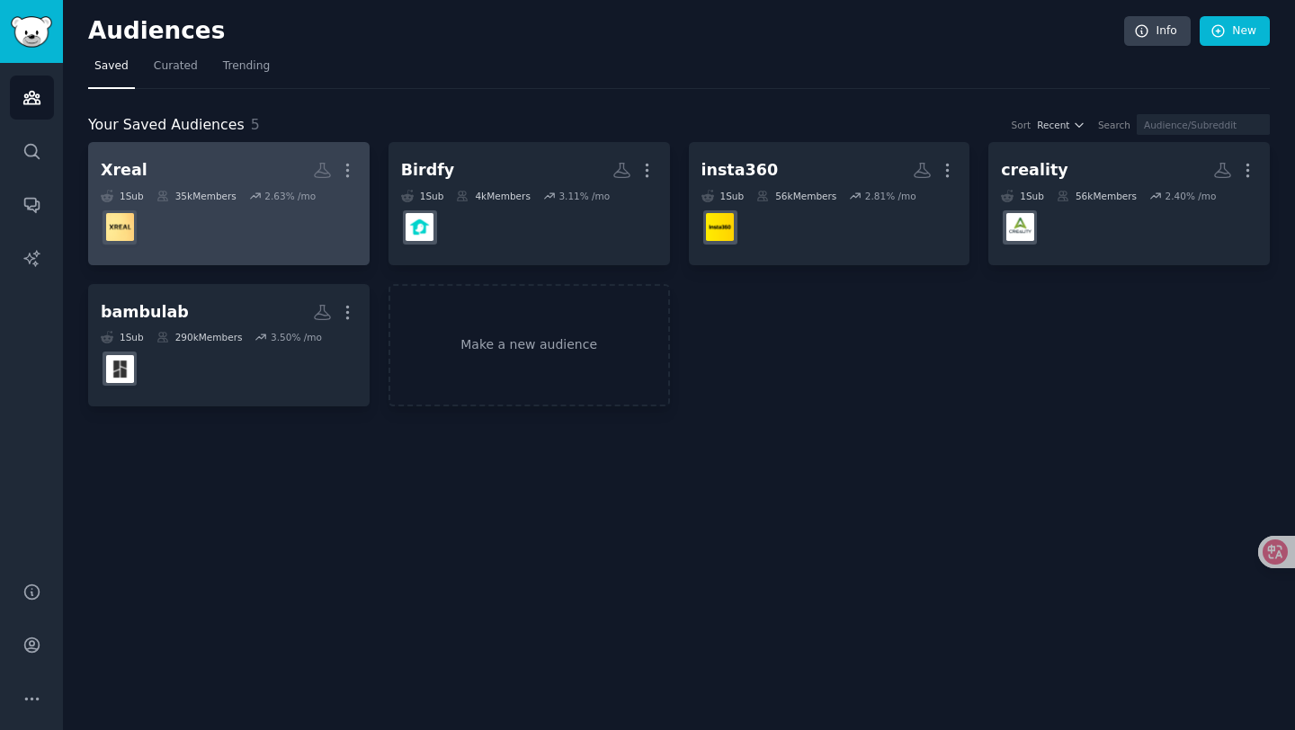
click at [263, 223] on dd at bounding box center [229, 227] width 256 height 50
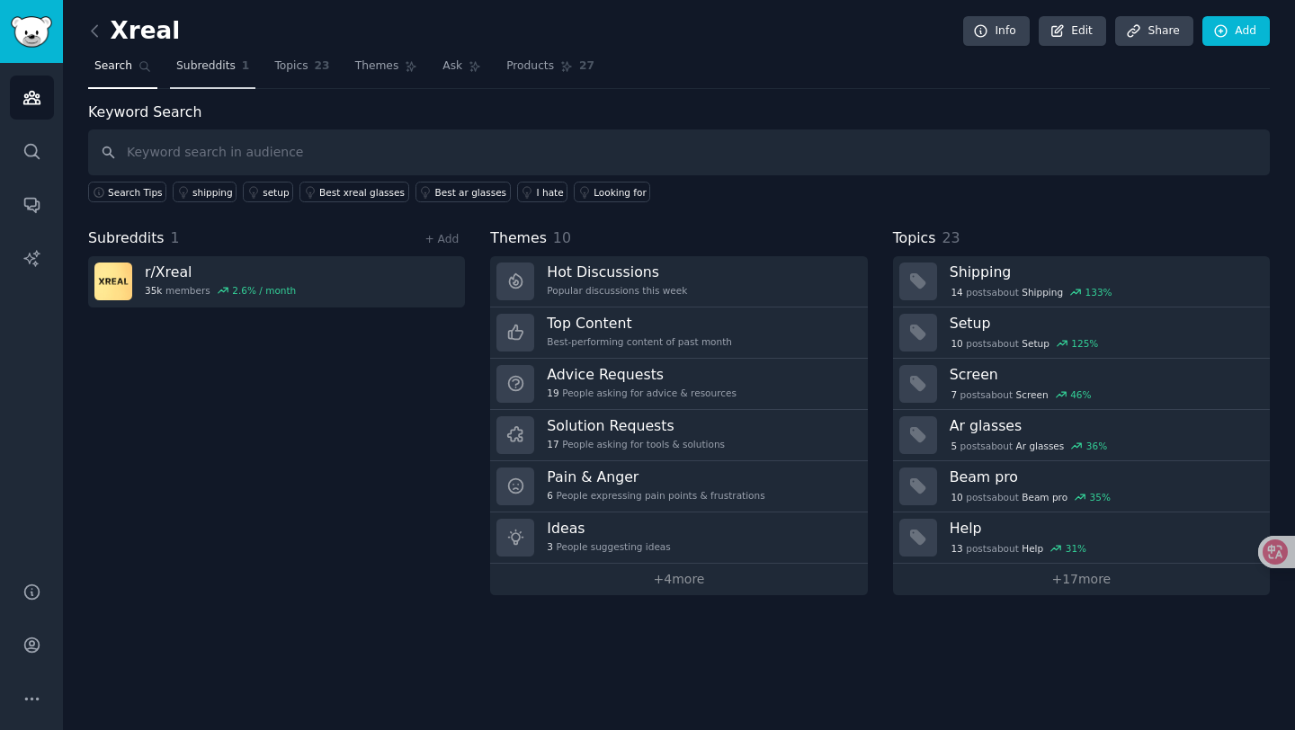
click at [215, 75] on link "Subreddits 1" at bounding box center [212, 70] width 85 height 37
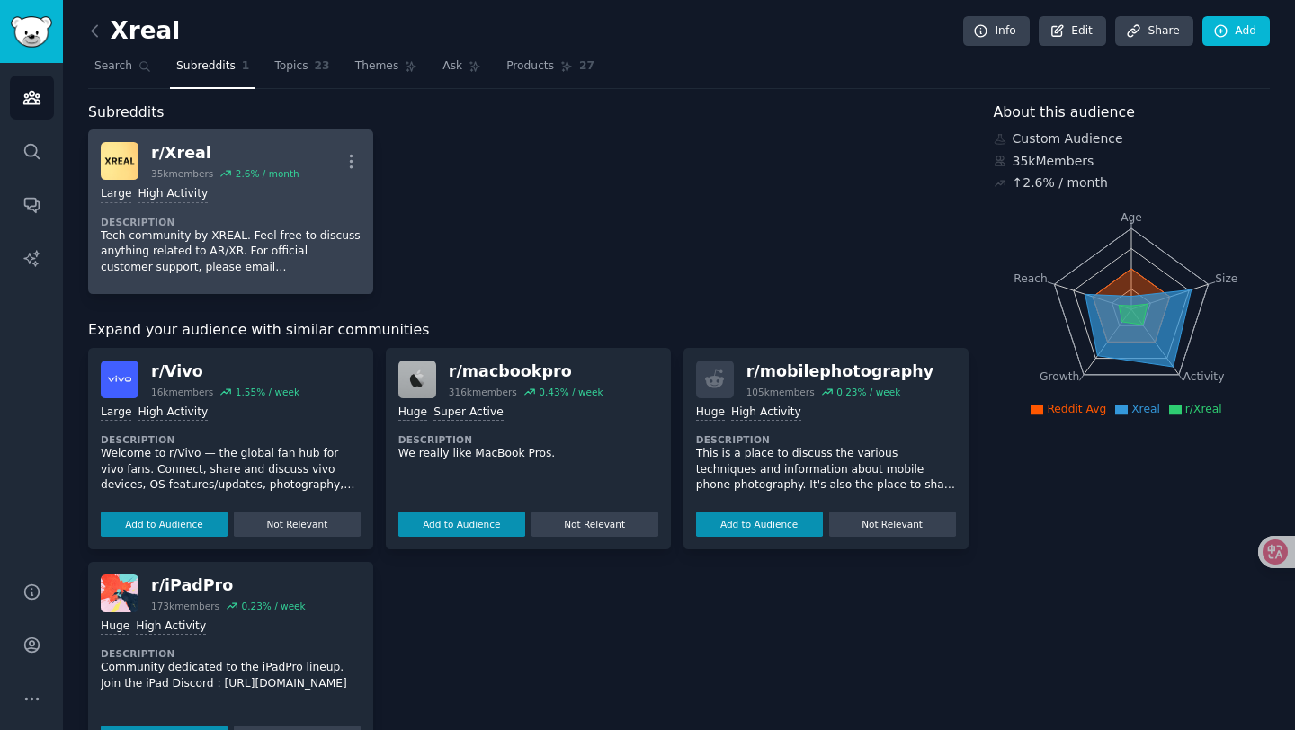
click at [287, 249] on p "Tech community by XREAL. Feel free to discuss anything related to AR/XR. For of…" at bounding box center [231, 252] width 260 height 48
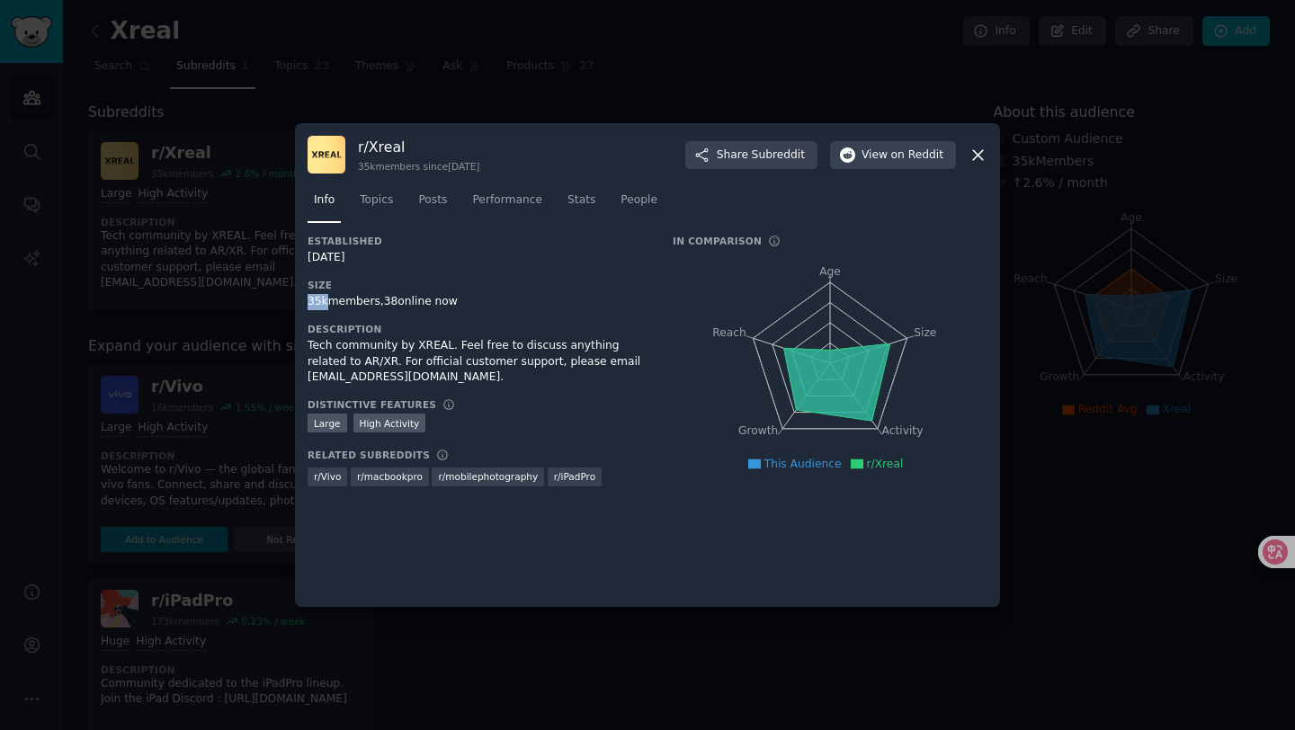
drag, startPoint x: 326, startPoint y: 305, endPoint x: 308, endPoint y: 305, distance: 18.0
click at [308, 305] on div "35k members, 38 online now" at bounding box center [478, 302] width 340 height 16
copy div "35k"
click at [402, 254] on div "[DATE]" at bounding box center [478, 258] width 340 height 16
drag, startPoint x: 380, startPoint y: 257, endPoint x: 299, endPoint y: 258, distance: 81.8
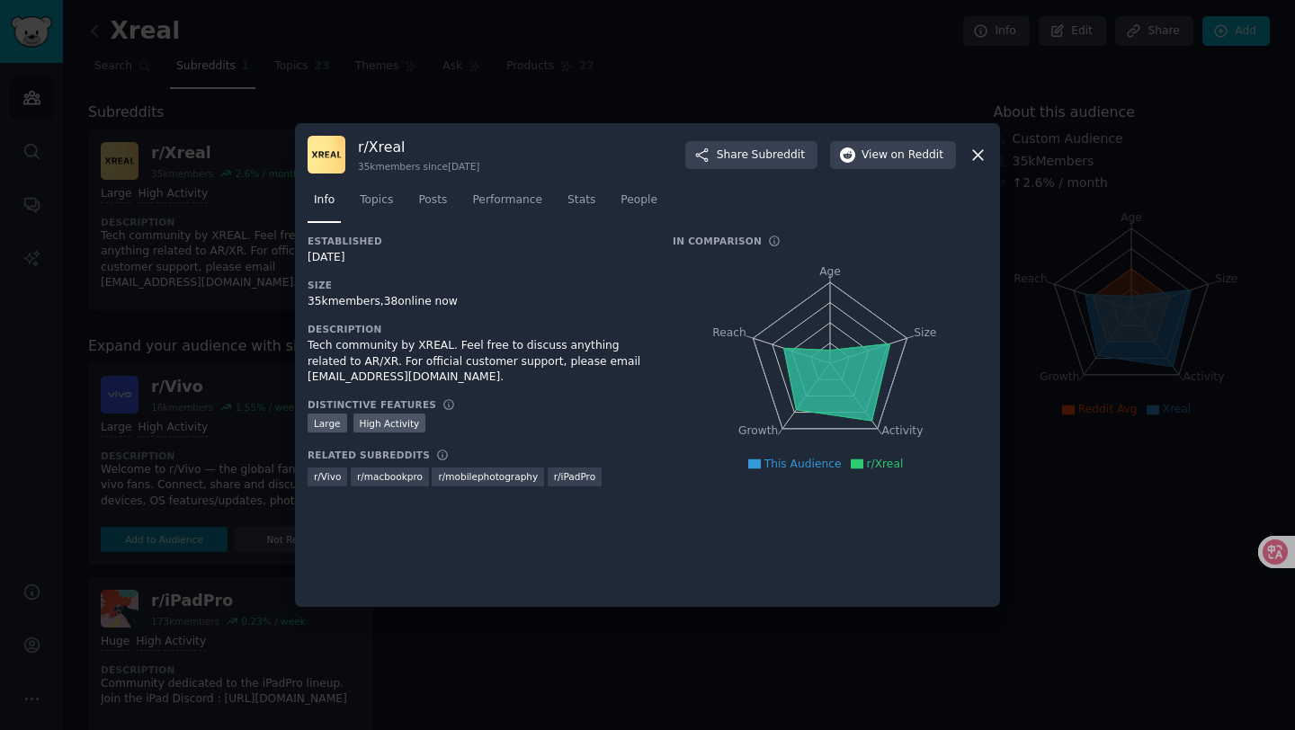
click at [299, 258] on div "r/ Xreal 35k members since [DATE] Share Subreddit View on Reddit Info Topics Po…" at bounding box center [647, 365] width 705 height 484
copy div "[DATE]"
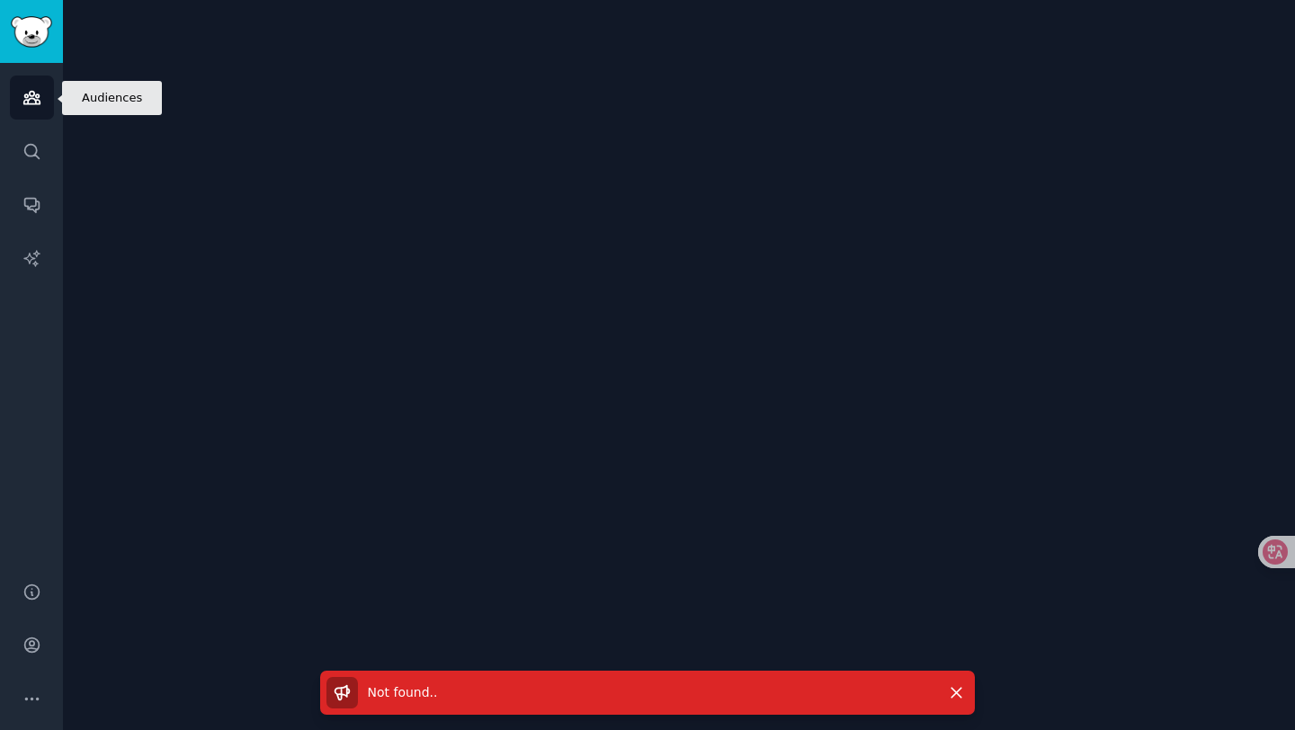
click at [40, 101] on icon "Sidebar" at bounding box center [31, 98] width 16 height 13
